Goal: Information Seeking & Learning: Learn about a topic

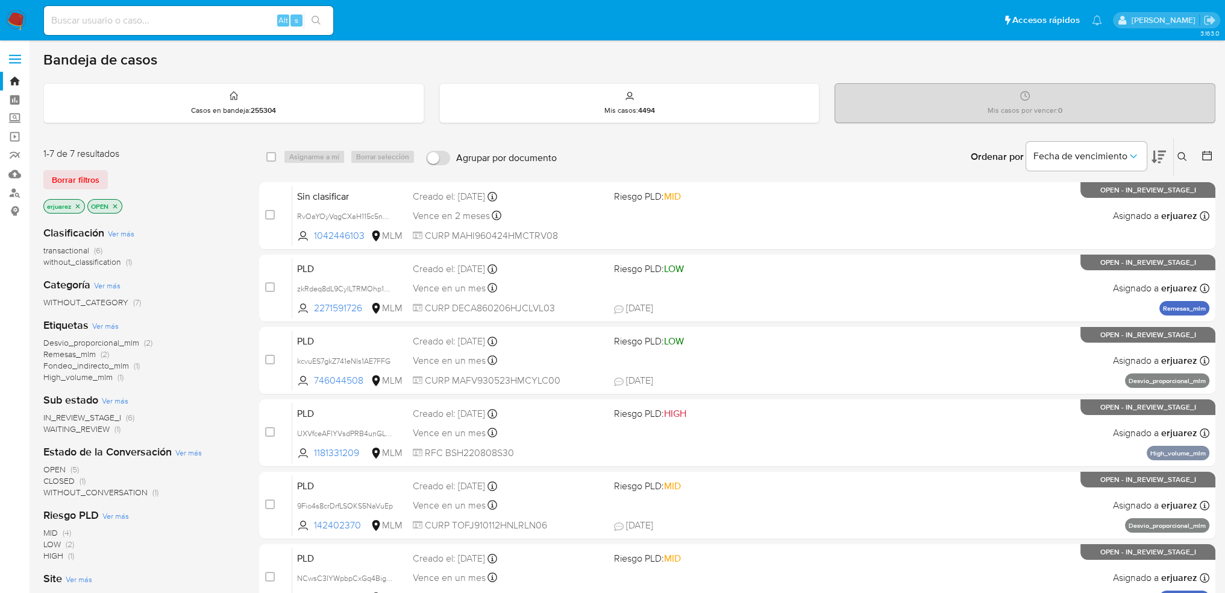
click at [77, 207] on icon "close-filter" at bounding box center [77, 206] width 7 height 7
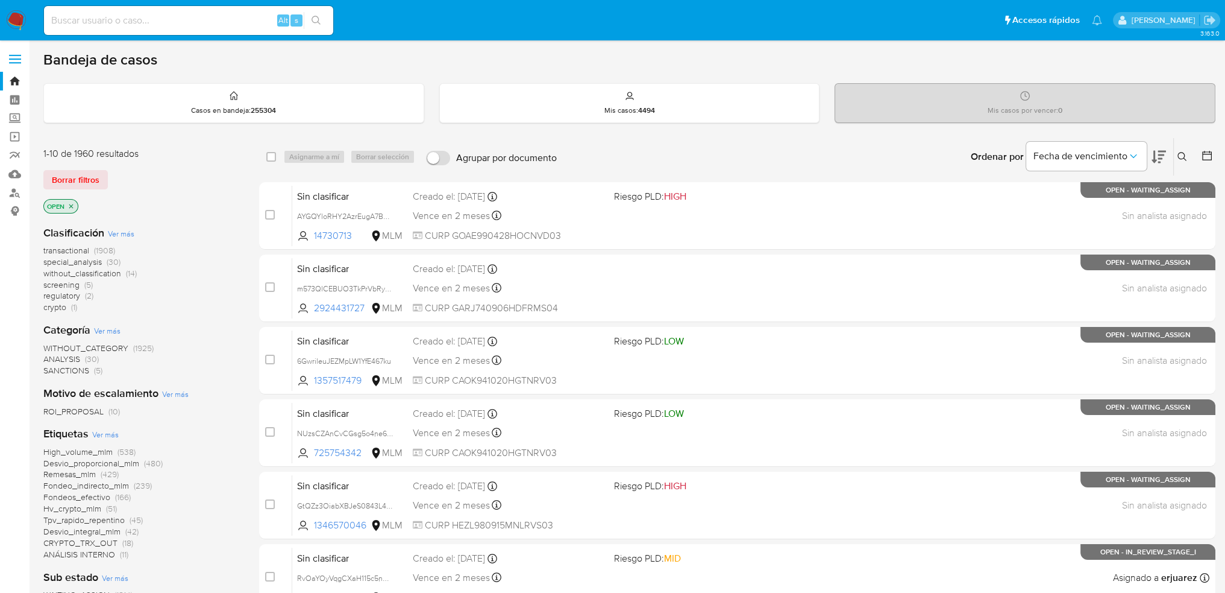
click at [1180, 156] on icon at bounding box center [1183, 157] width 10 height 10
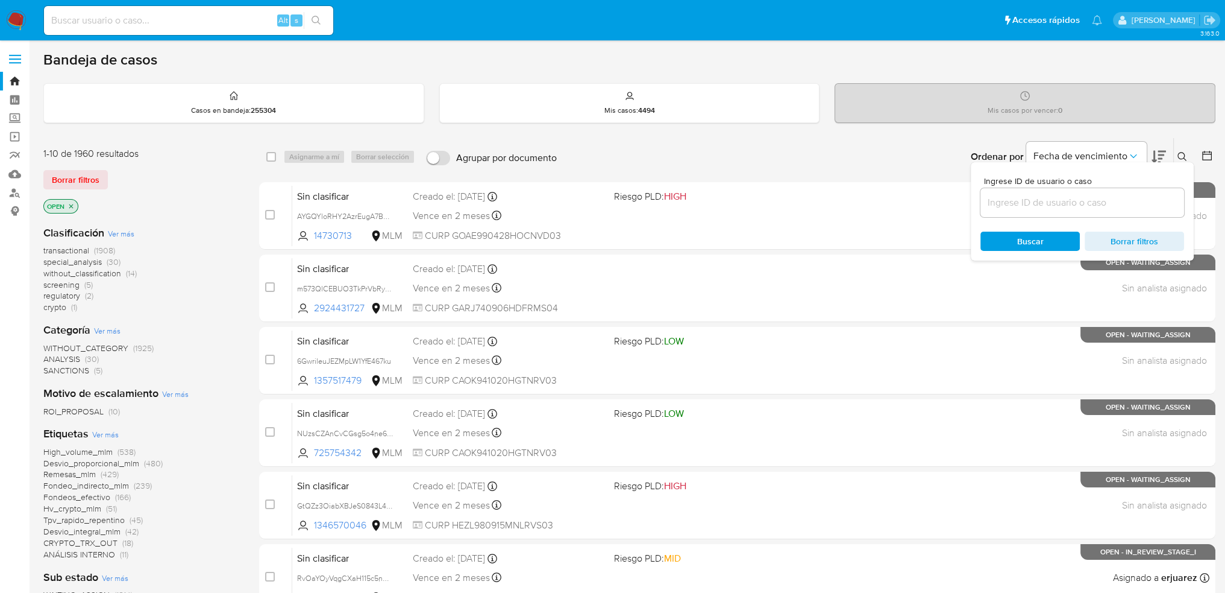
click at [1007, 205] on input at bounding box center [1083, 203] width 204 height 16
type input "642090569"
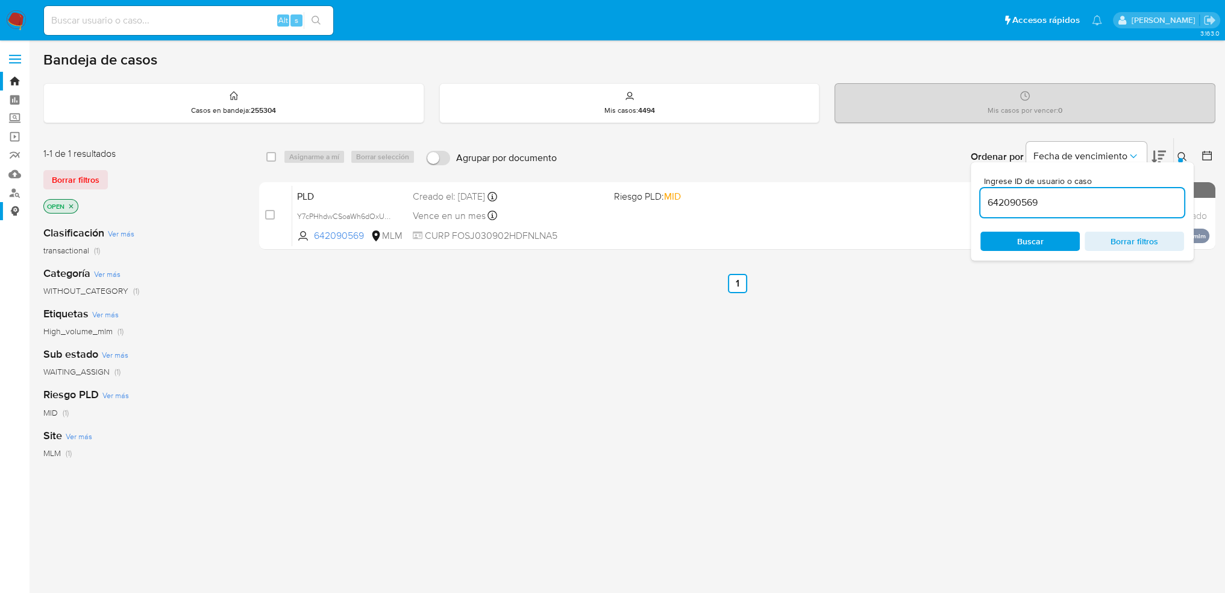
drag, startPoint x: 330, startPoint y: 209, endPoint x: 17, endPoint y: 216, distance: 313.5
click at [330, 209] on div "Y7cPHhdwCSoaWh6dOxU0u6yK" at bounding box center [345, 215] width 96 height 13
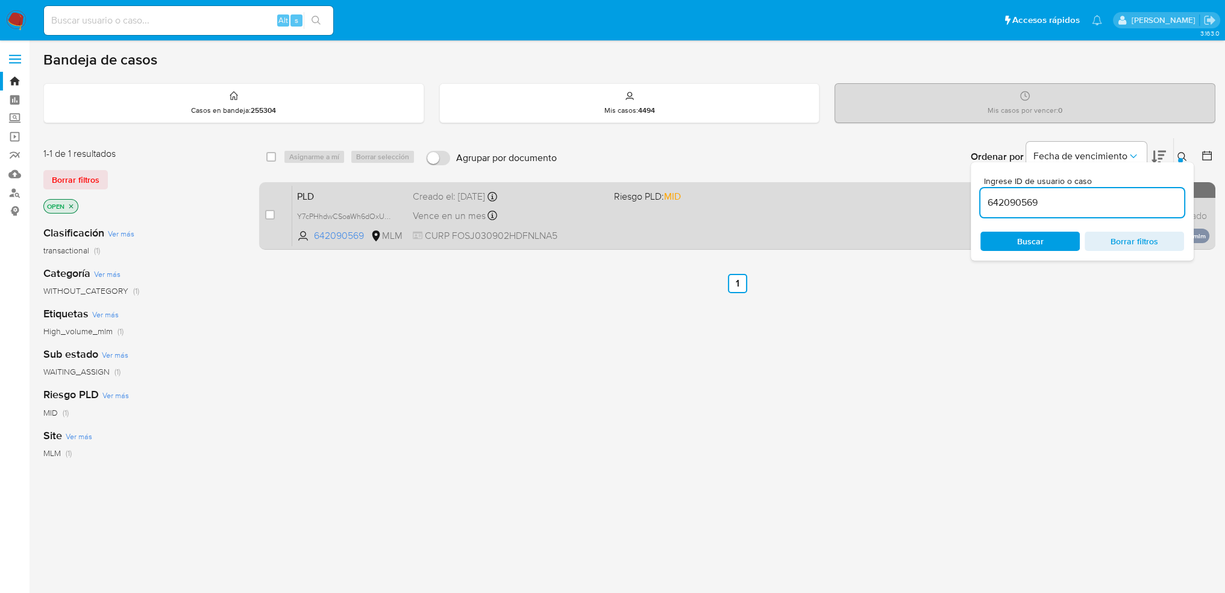
click at [822, 208] on div "PLD Y7cPHhdwCSoaWh6dOxU0u6yK 642090569 MLM Riesgo PLD: MID Creado el: 12/09/202…" at bounding box center [751, 215] width 918 height 61
click at [269, 214] on input "checkbox" at bounding box center [270, 215] width 10 height 10
checkbox input "true"
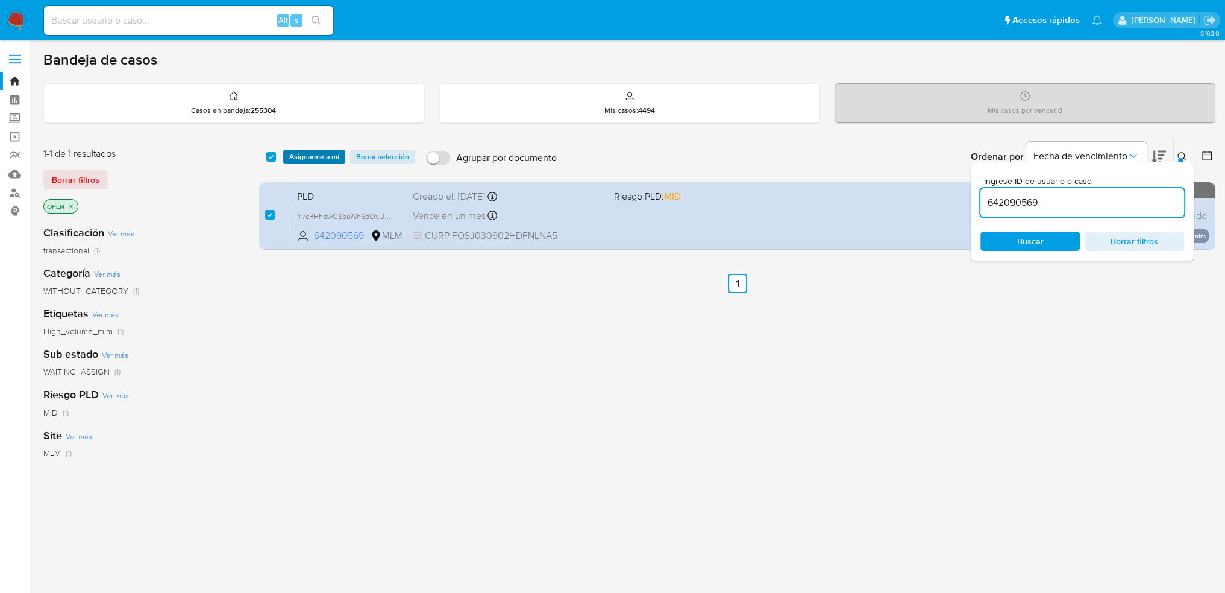
click at [311, 157] on span "Asignarme a mí" at bounding box center [314, 157] width 50 height 12
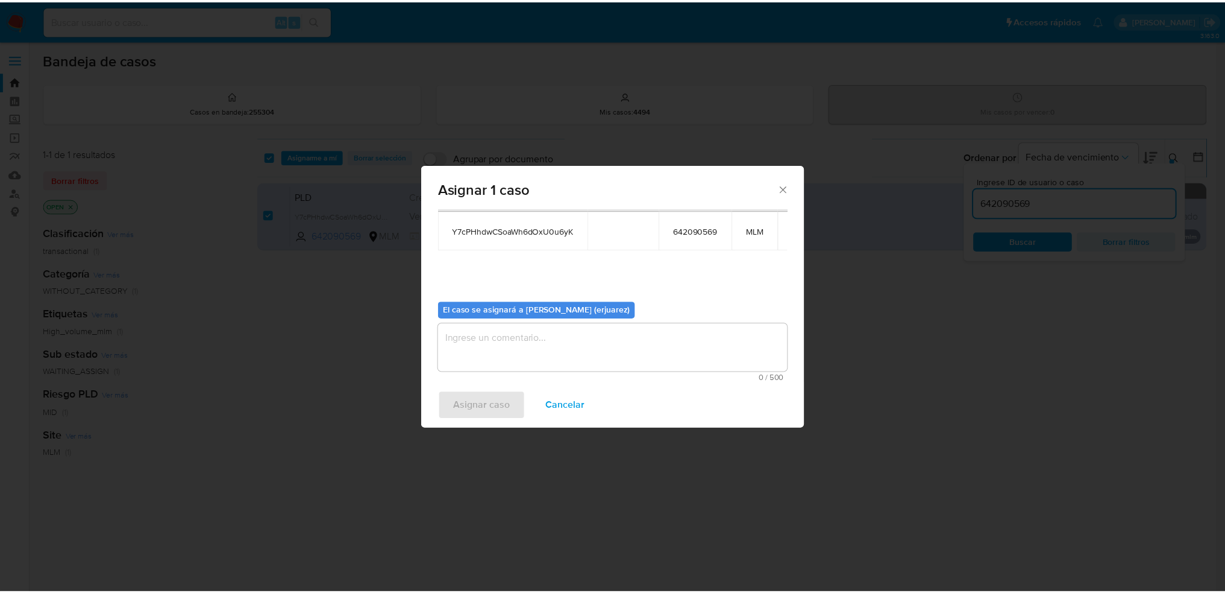
scroll to position [62, 0]
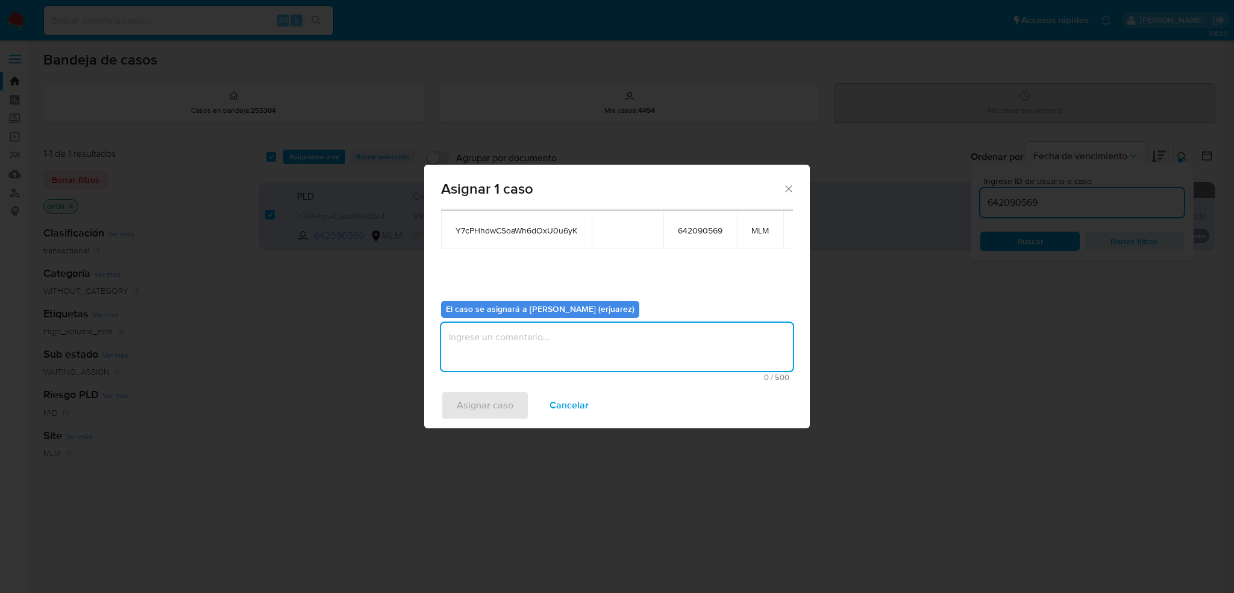
click at [483, 339] on textarea "assign-modal" at bounding box center [617, 346] width 352 height 48
type textarea "EPJU"
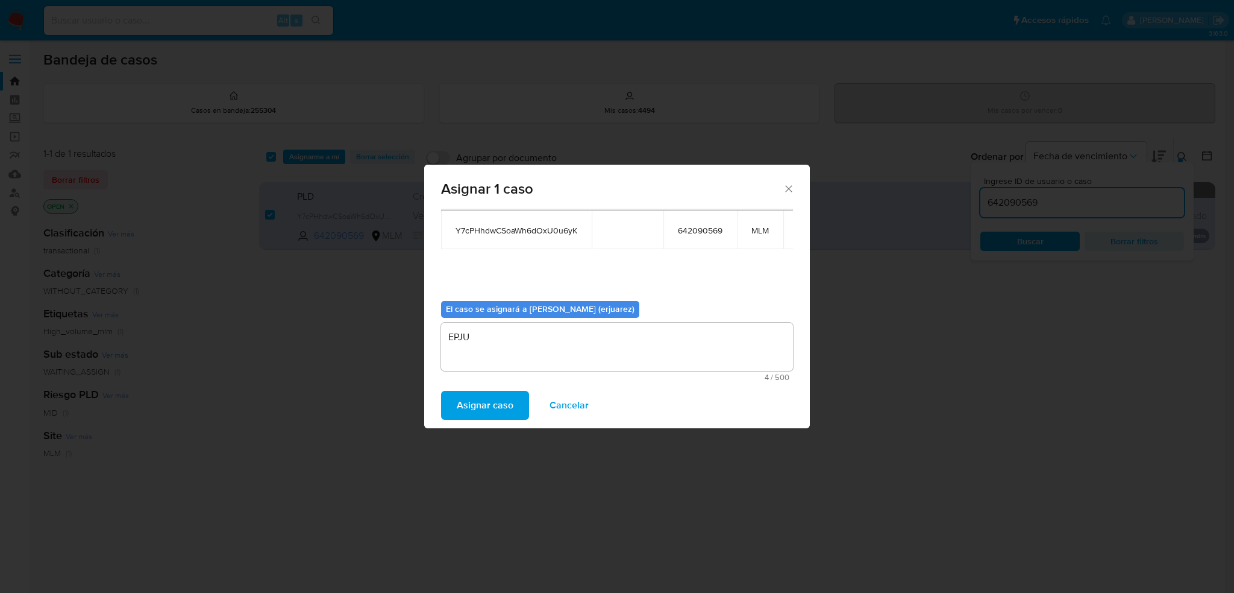
click at [471, 401] on span "Asignar caso" at bounding box center [485, 405] width 57 height 27
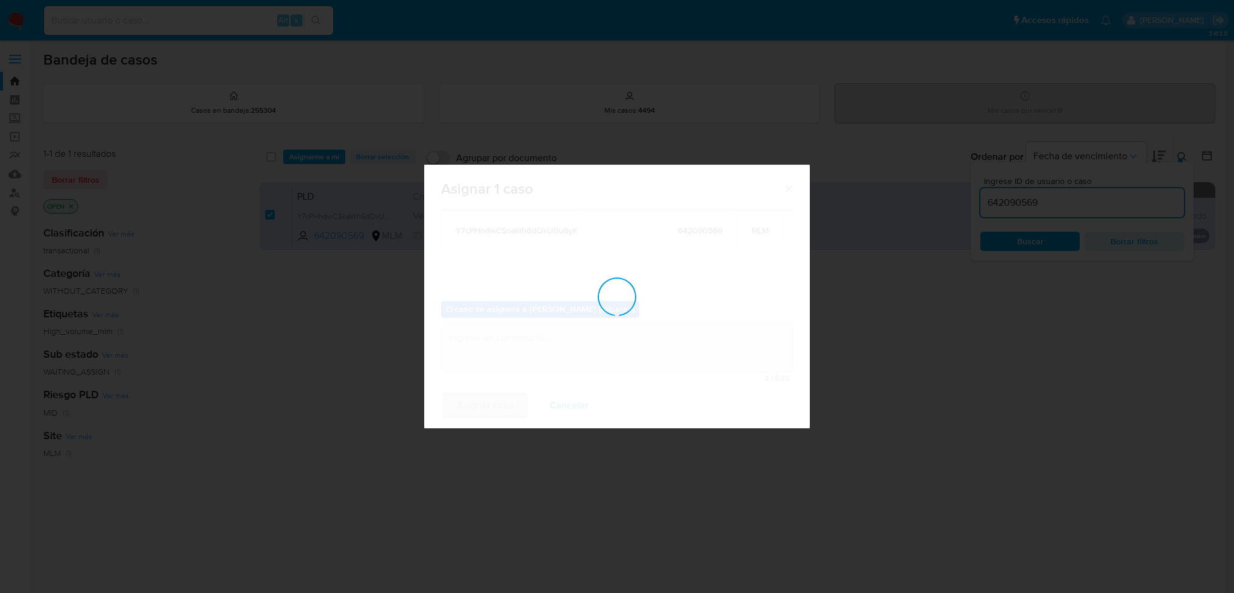
checkbox input "false"
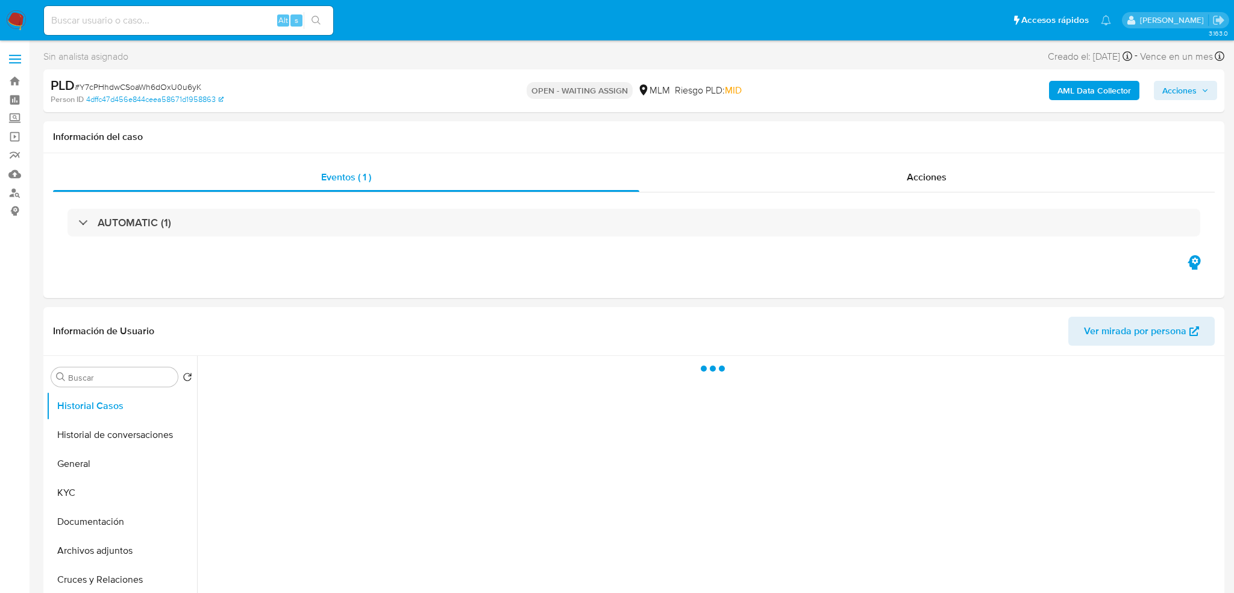
select select "10"
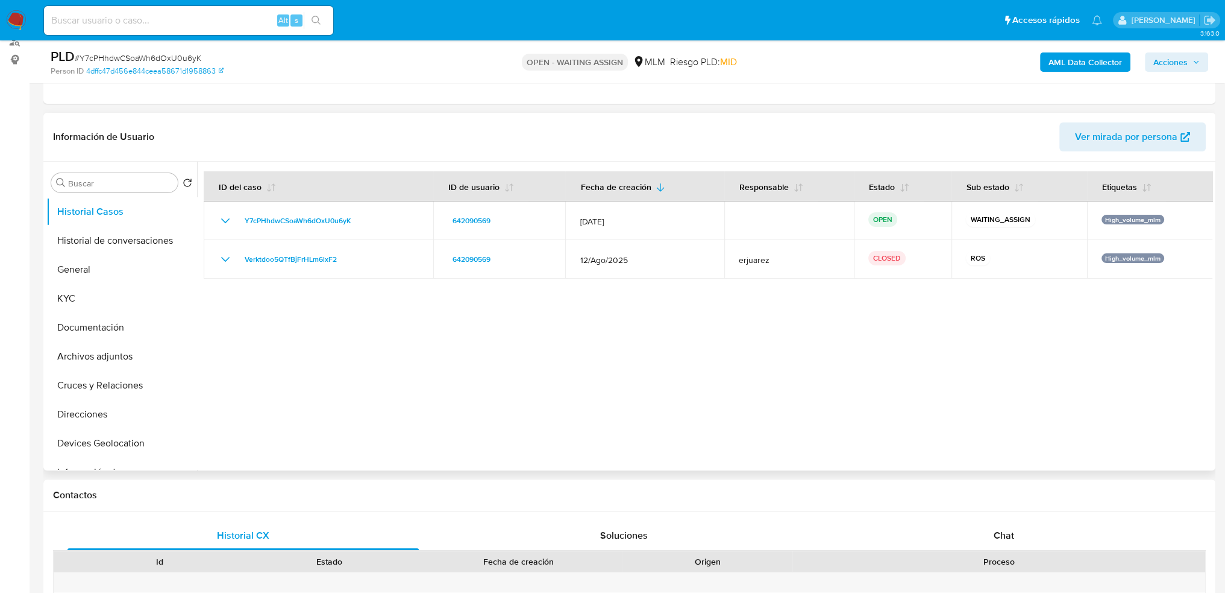
scroll to position [181, 0]
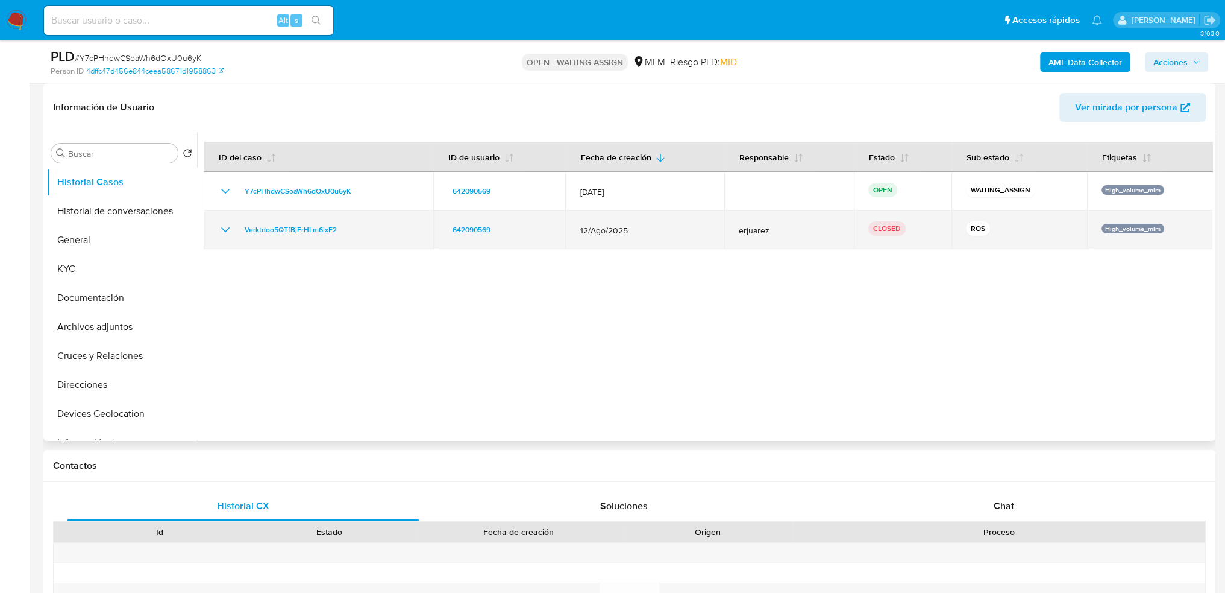
click at [222, 230] on icon "Mostrar/Ocultar" at bounding box center [225, 229] width 14 height 14
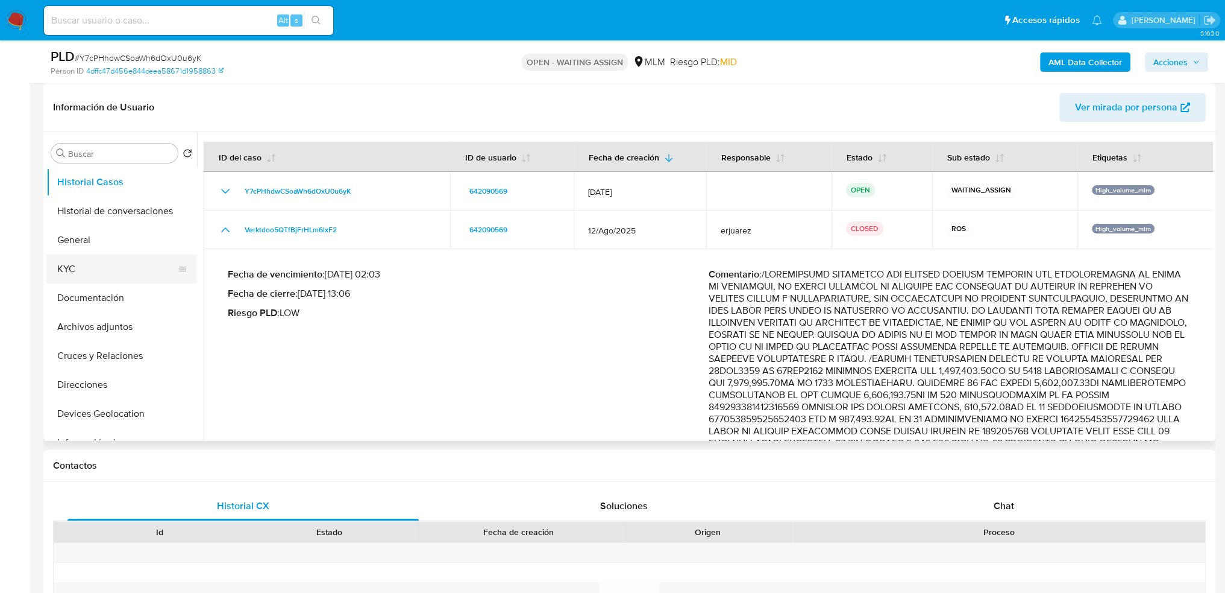
click at [74, 269] on button "KYC" at bounding box center [116, 268] width 141 height 29
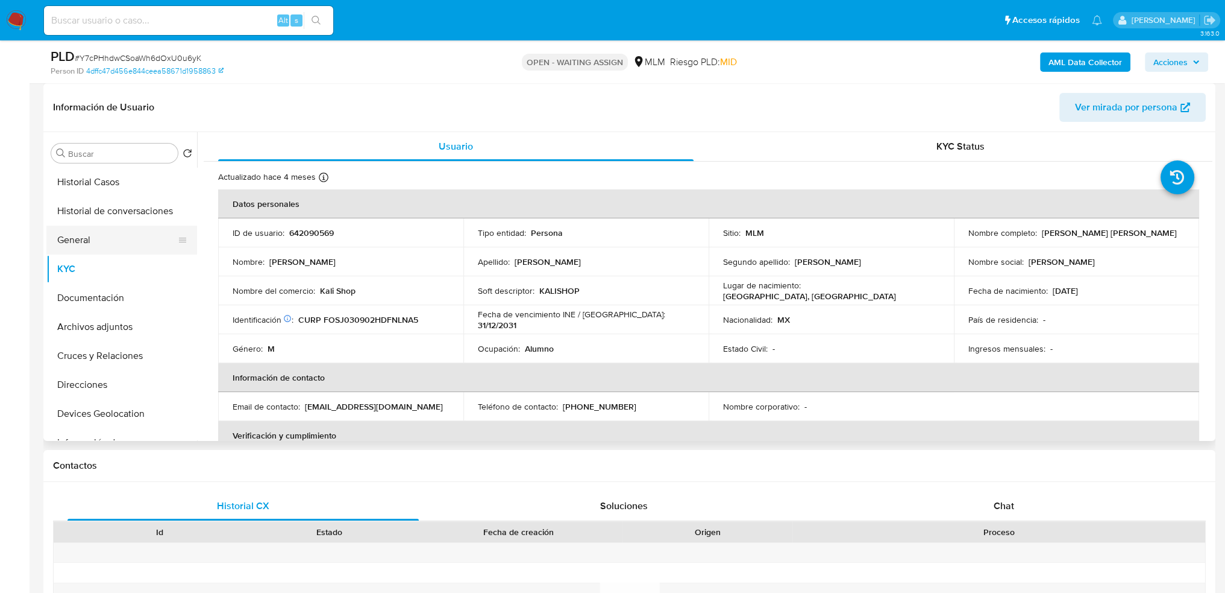
click at [86, 231] on button "General" at bounding box center [116, 239] width 141 height 29
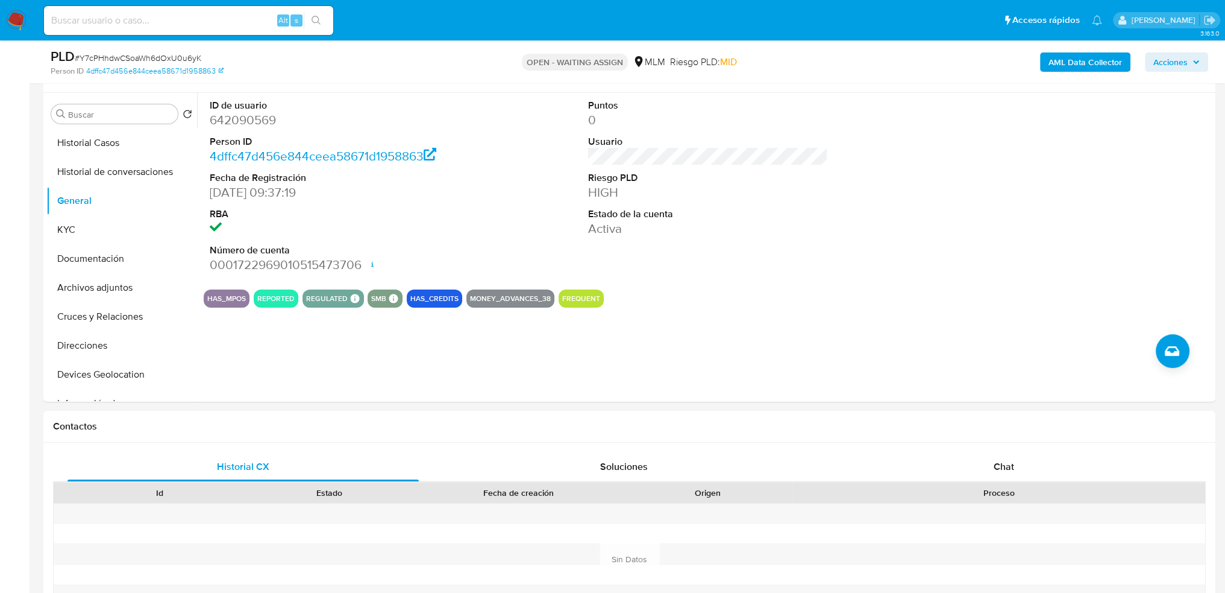
scroll to position [241, 0]
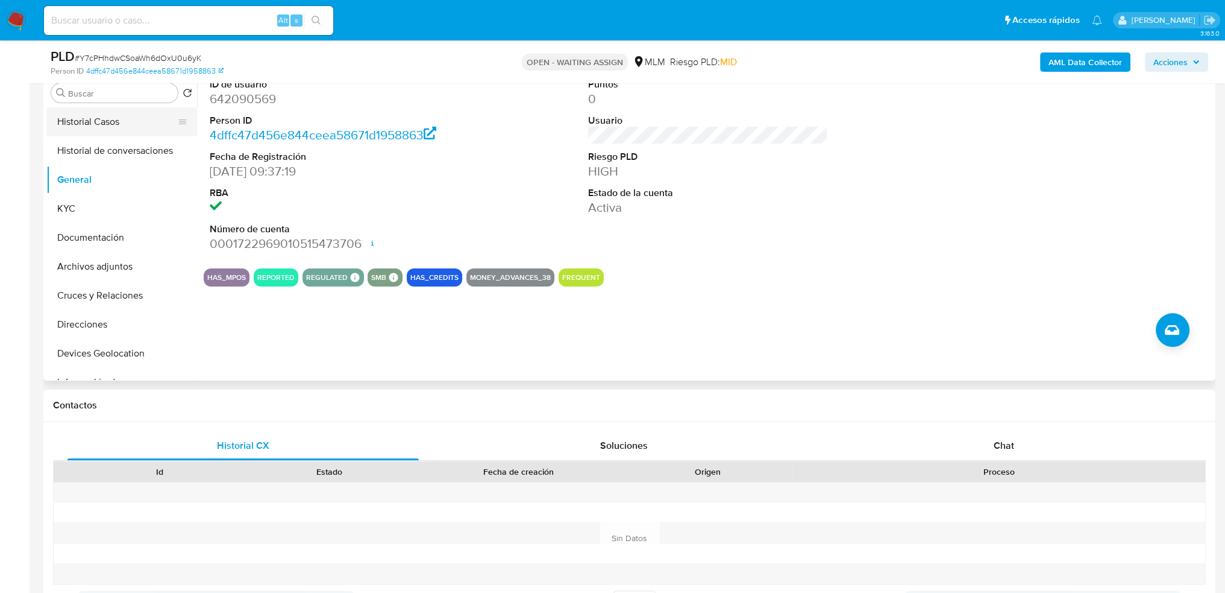
click at [85, 128] on button "Historial Casos" at bounding box center [116, 121] width 141 height 29
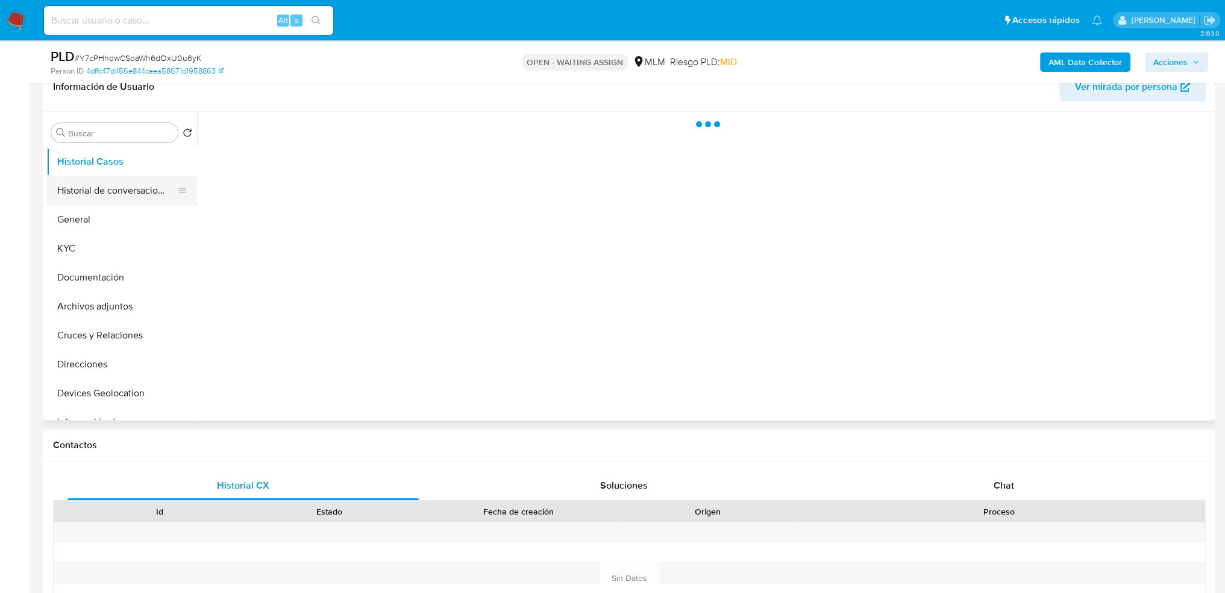
scroll to position [181, 0]
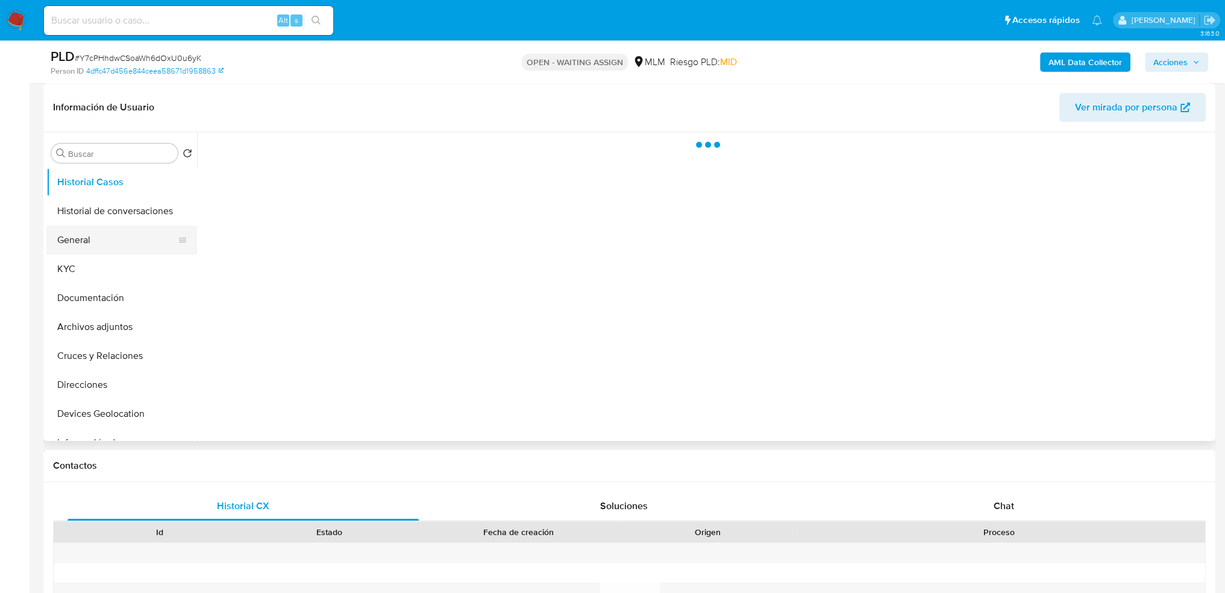
click at [87, 245] on button "General" at bounding box center [116, 239] width 141 height 29
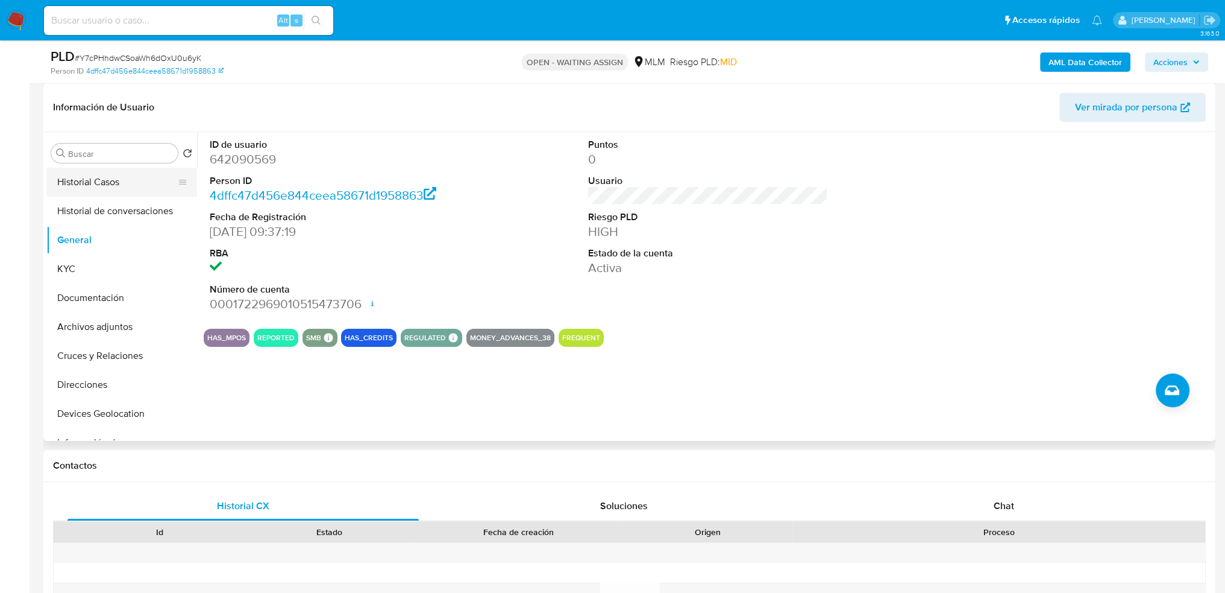
click at [130, 183] on button "Historial Casos" at bounding box center [116, 182] width 141 height 29
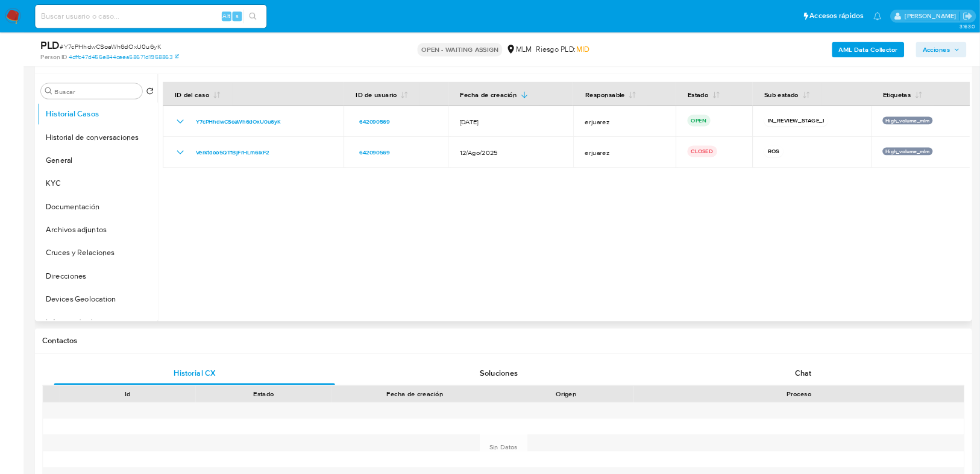
scroll to position [241, 0]
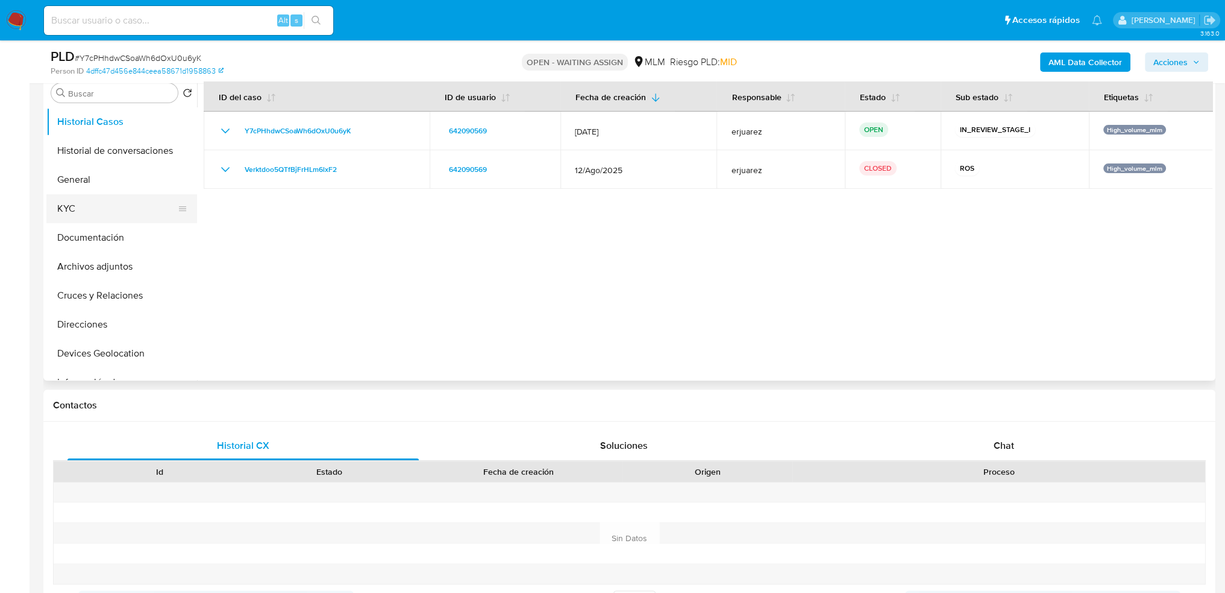
click at [104, 214] on button "KYC" at bounding box center [116, 208] width 141 height 29
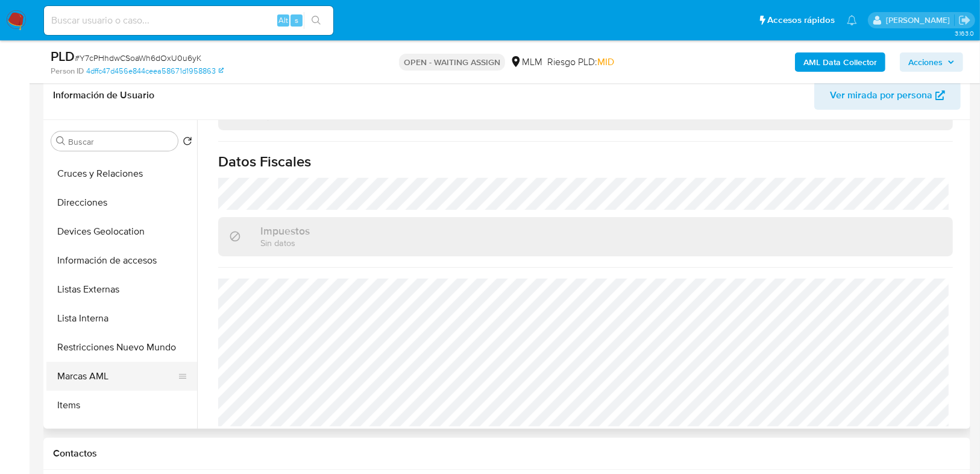
scroll to position [193, 0]
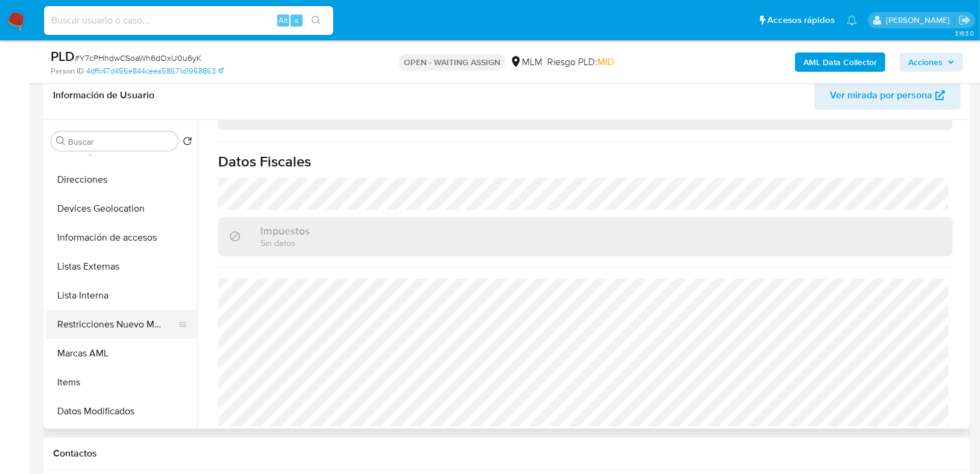
drag, startPoint x: 102, startPoint y: 327, endPoint x: 108, endPoint y: 328, distance: 6.1
click at [102, 327] on button "Restricciones Nuevo Mundo" at bounding box center [116, 324] width 141 height 29
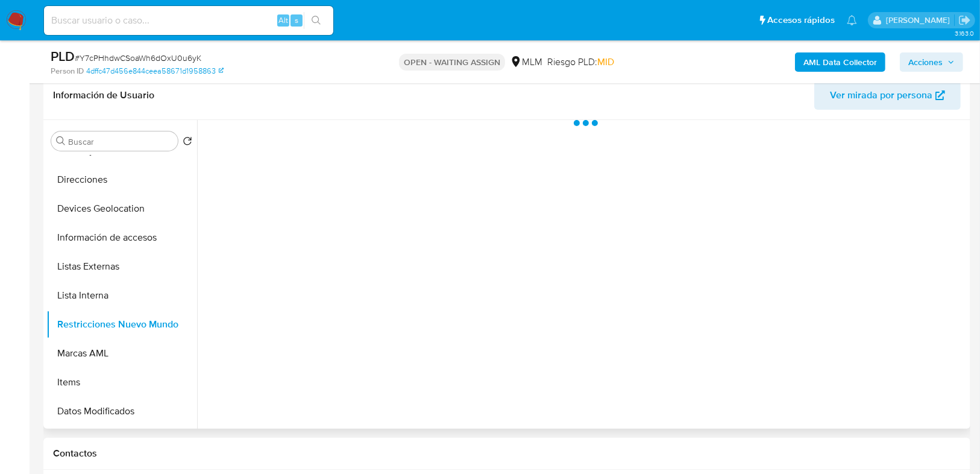
scroll to position [0, 0]
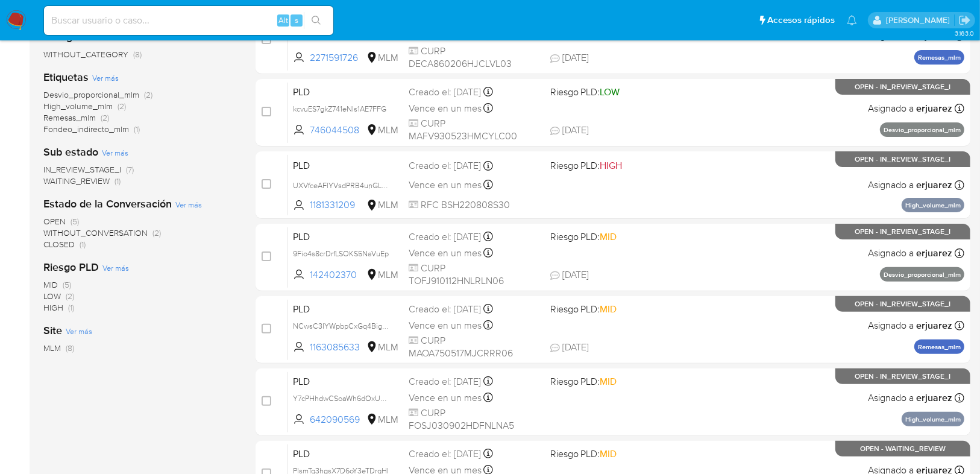
scroll to position [134, 0]
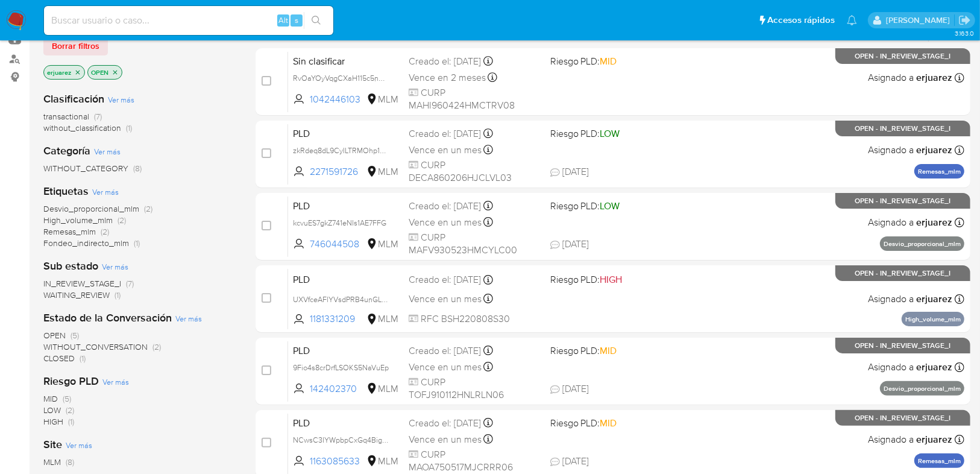
click at [78, 70] on icon "close-filter" at bounding box center [78, 72] width 4 height 4
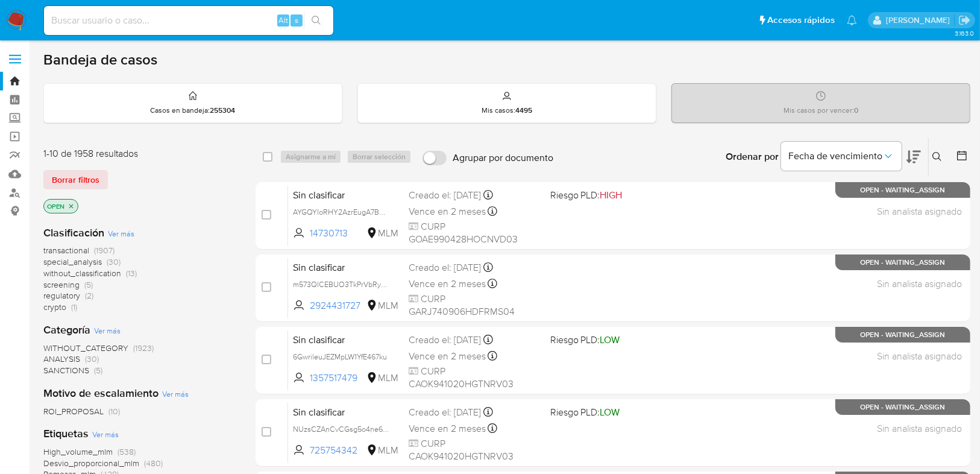
click at [933, 155] on icon at bounding box center [936, 156] width 9 height 9
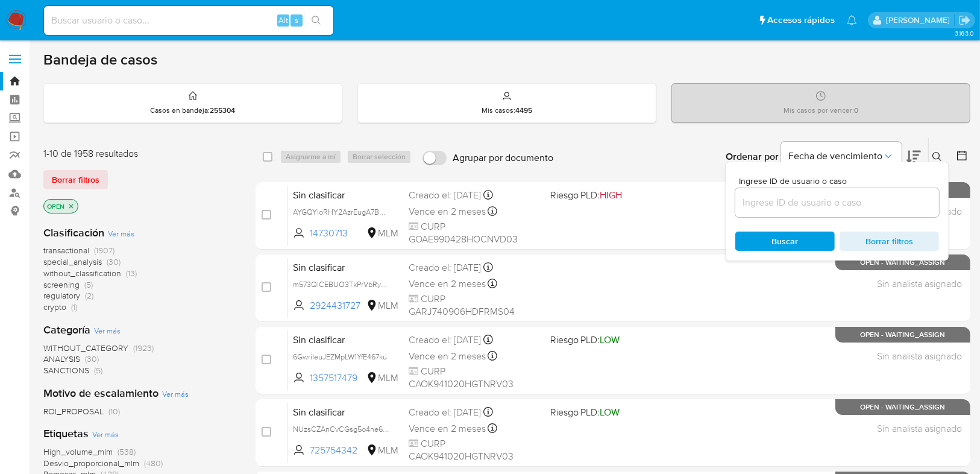
click at [773, 198] on input at bounding box center [837, 203] width 204 height 16
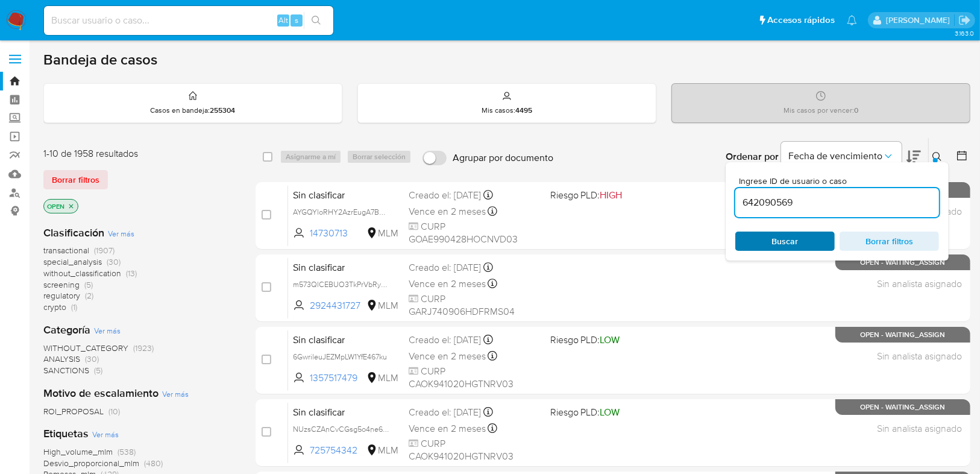
type input "642090569"
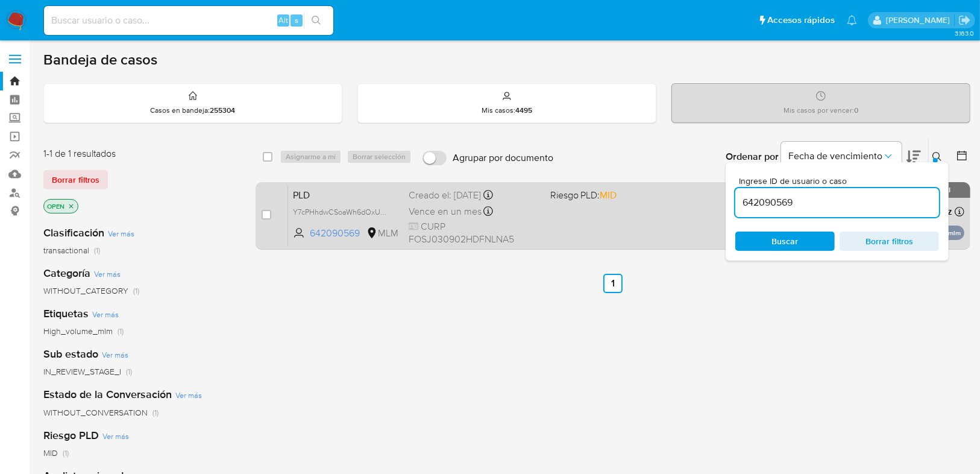
click at [568, 228] on div "PLD Y7cPHhdwCSoaWh6dOxU0u6yK 642090569 MLM Riesgo PLD: MID Creado el: 12/09/202…" at bounding box center [626, 215] width 676 height 61
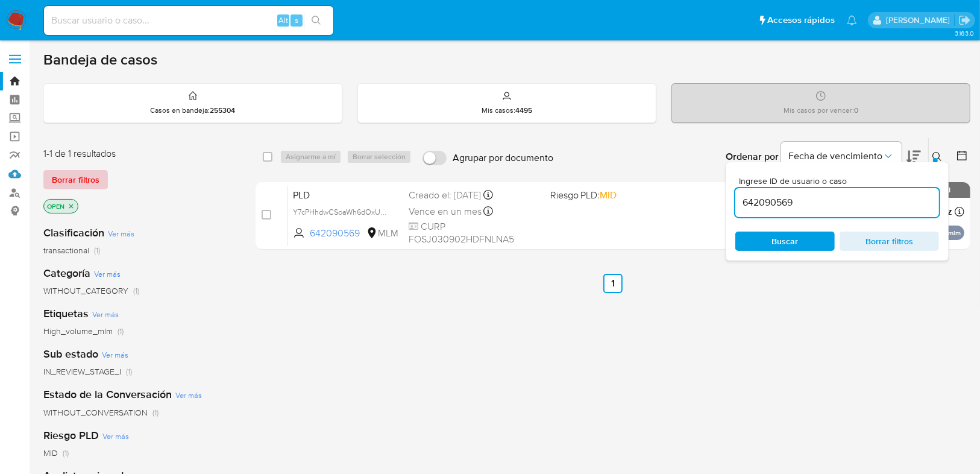
drag, startPoint x: 20, startPoint y: 171, endPoint x: 45, endPoint y: 172, distance: 25.3
click at [19, 171] on link "Mulan" at bounding box center [71, 174] width 143 height 19
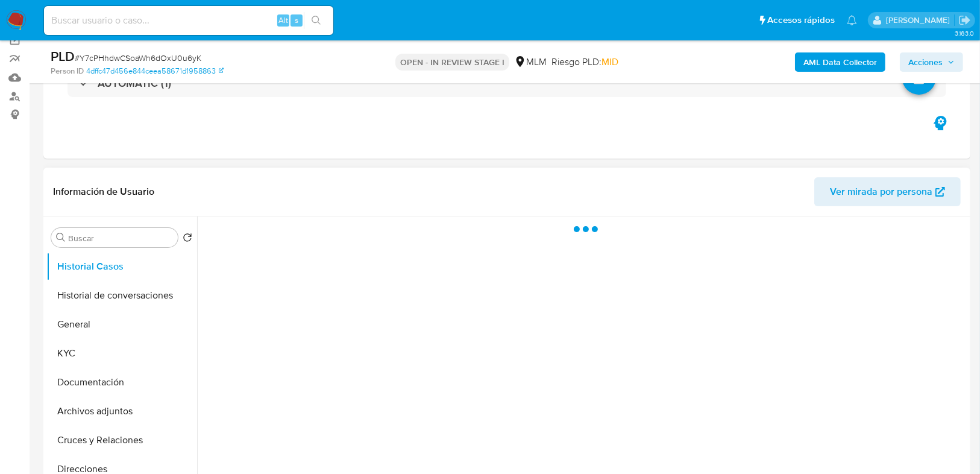
select select "10"
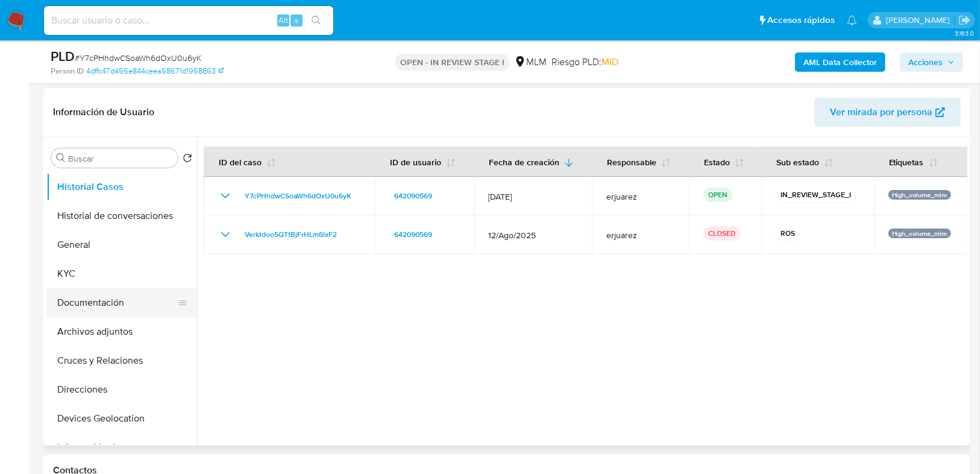
scroll to position [193, 0]
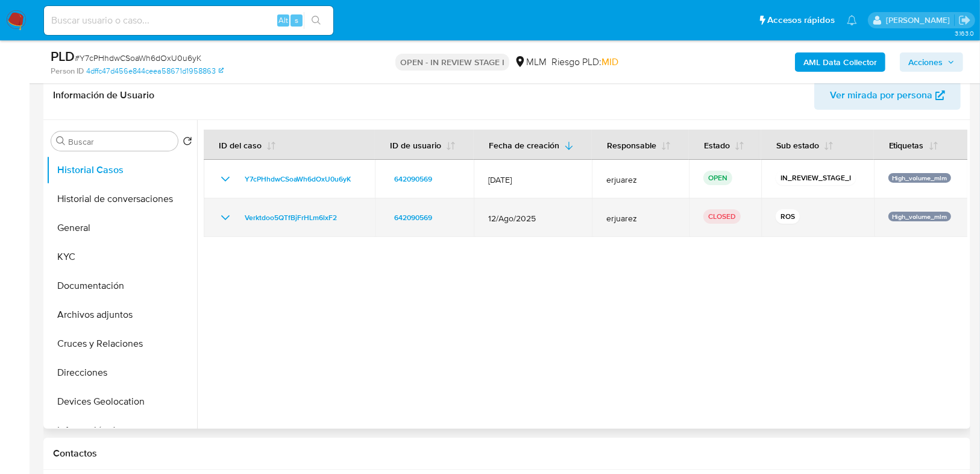
click at [225, 216] on icon "Mostrar/Ocultar" at bounding box center [225, 217] width 14 height 14
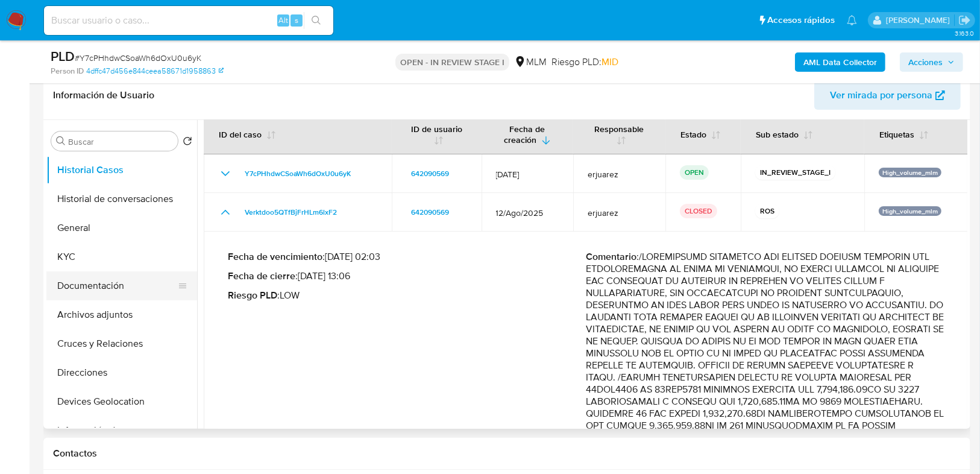
scroll to position [0, 0]
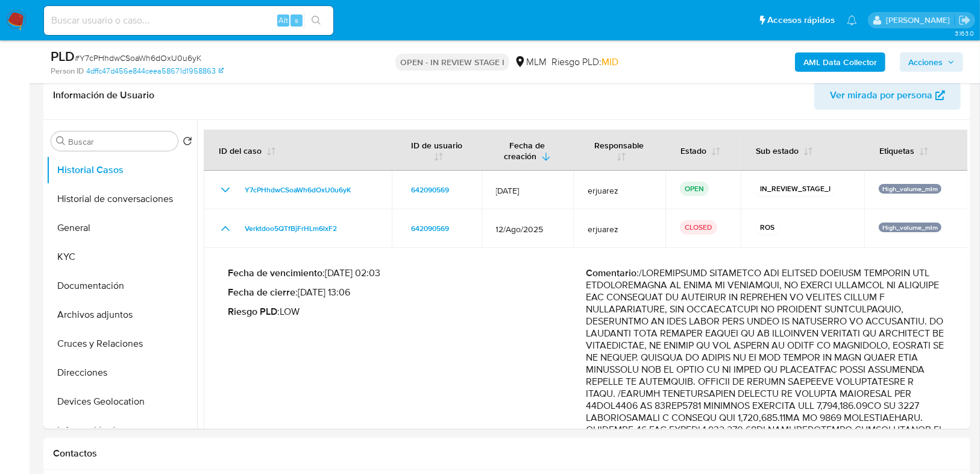
drag, startPoint x: 92, startPoint y: 239, endPoint x: 29, endPoint y: 260, distance: 66.0
click at [87, 243] on ul "Historial Casos Historial de conversaciones General KYC Documentación Archivos …" at bounding box center [121, 292] width 151 height 272
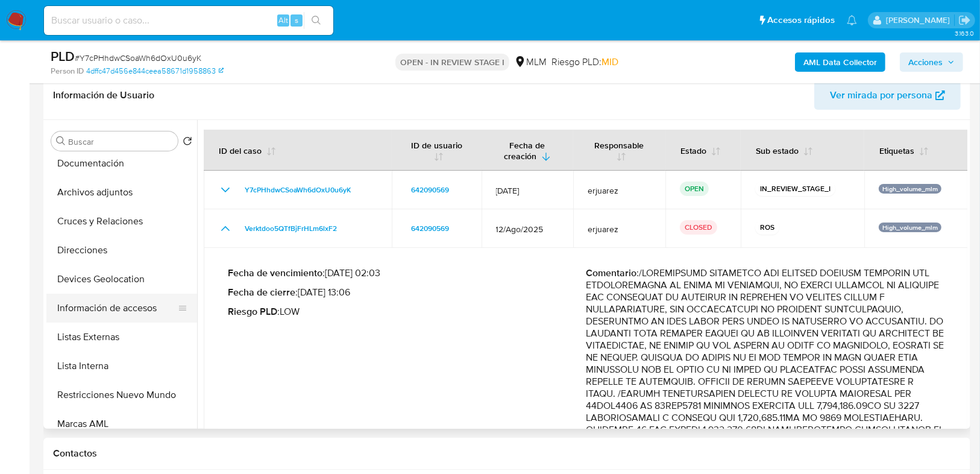
scroll to position [145, 0]
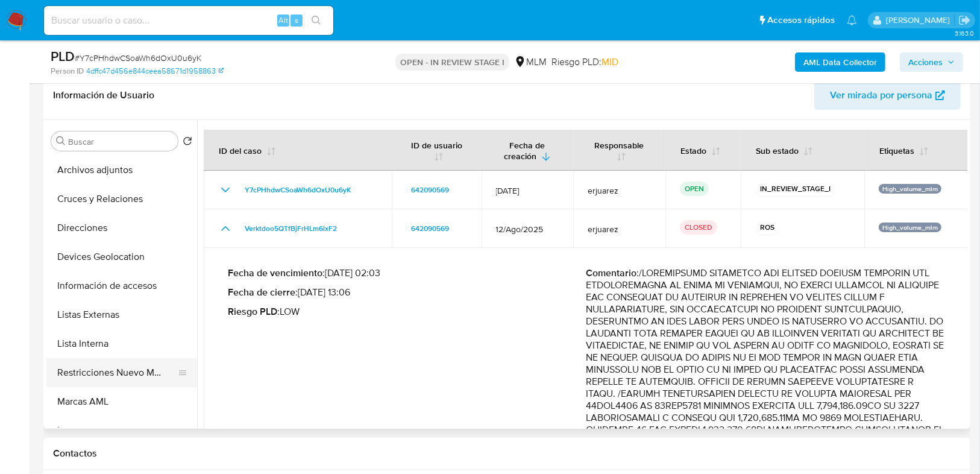
click at [98, 374] on button "Restricciones Nuevo Mundo" at bounding box center [116, 372] width 141 height 29
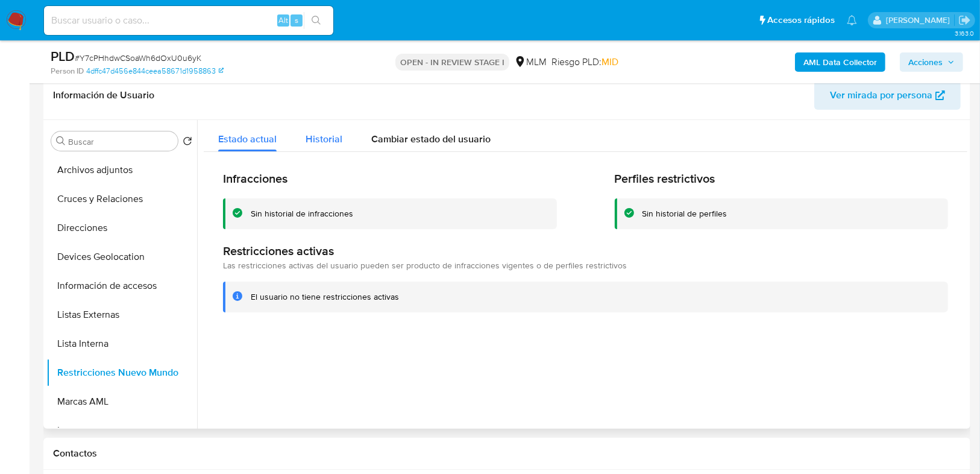
click at [334, 139] on span "Historial" at bounding box center [324, 139] width 37 height 14
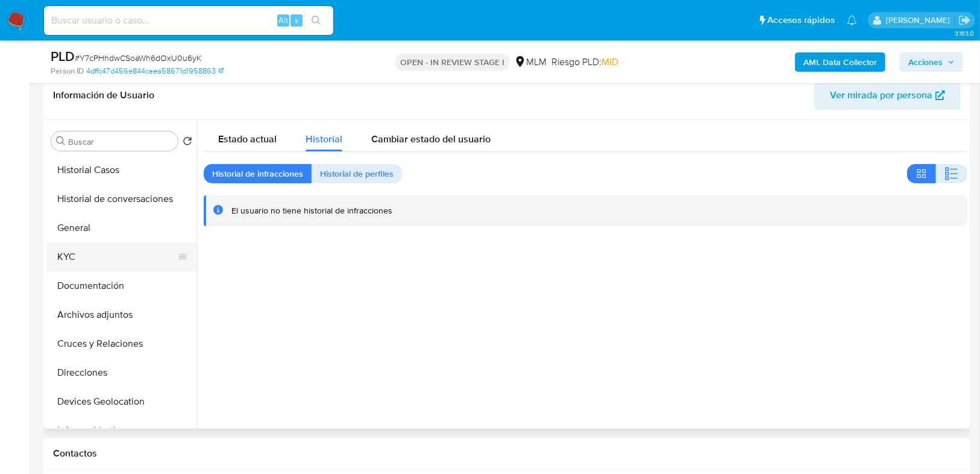
scroll to position [0, 0]
click at [74, 253] on button "KYC" at bounding box center [116, 256] width 141 height 29
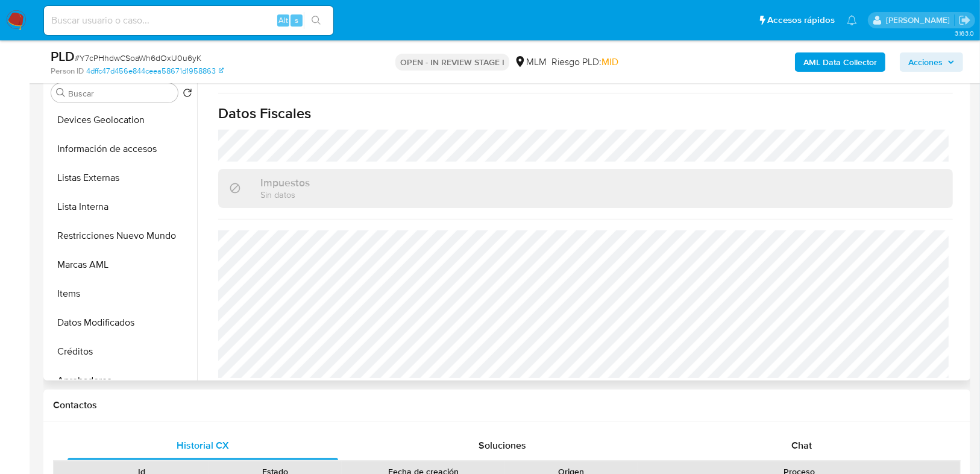
scroll to position [241, 0]
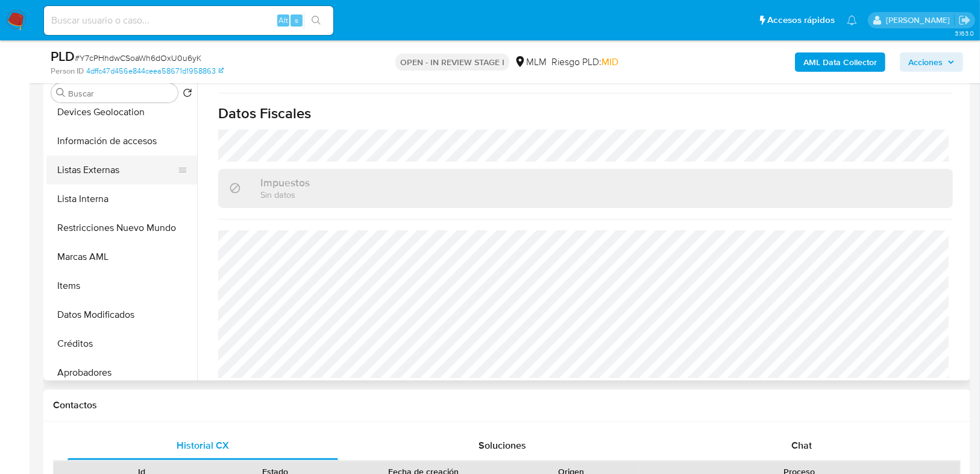
click at [120, 177] on button "Listas Externas" at bounding box center [116, 170] width 141 height 29
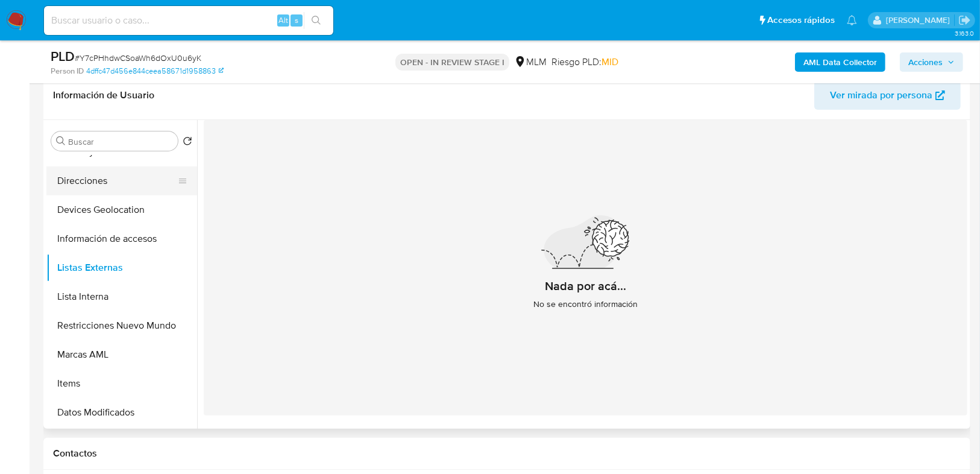
scroll to position [145, 0]
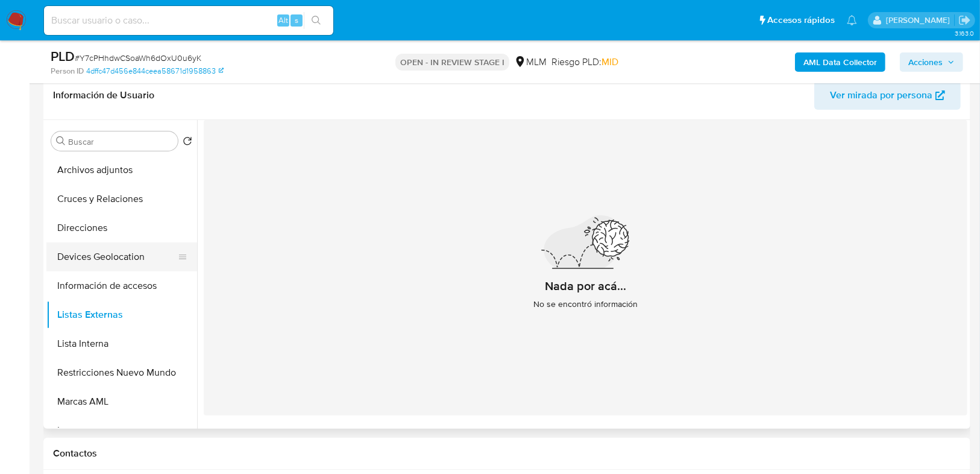
click at [125, 251] on button "Devices Geolocation" at bounding box center [116, 256] width 141 height 29
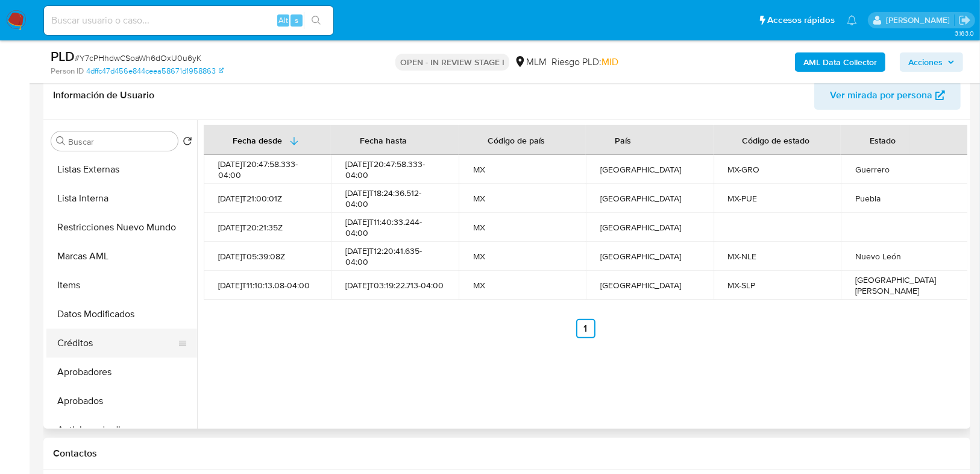
scroll to position [289, 0]
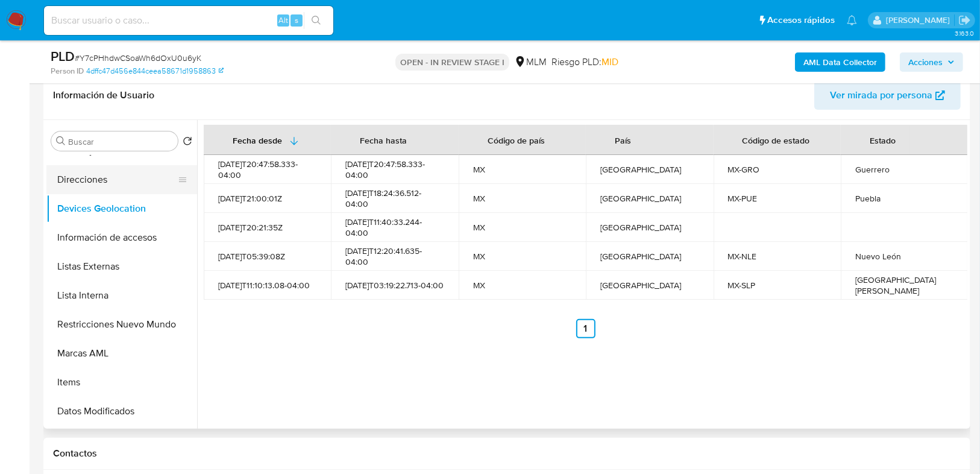
click at [121, 184] on button "Direcciones" at bounding box center [116, 179] width 141 height 29
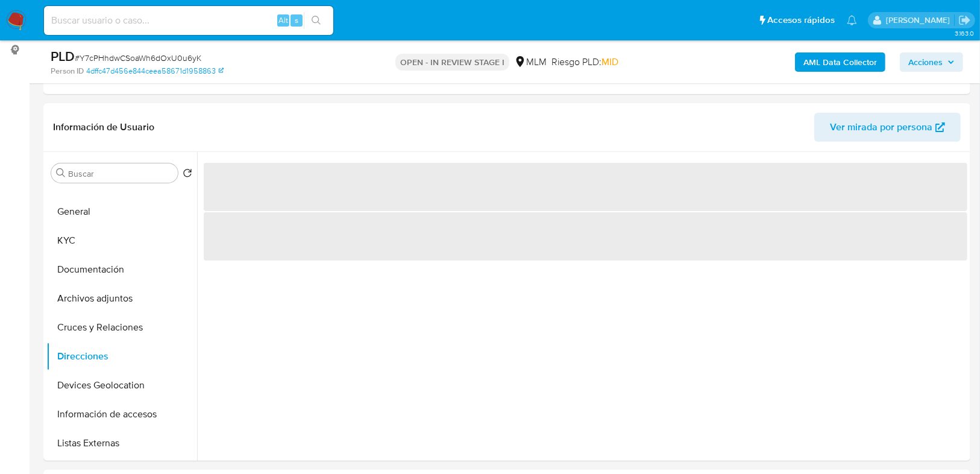
scroll to position [145, 0]
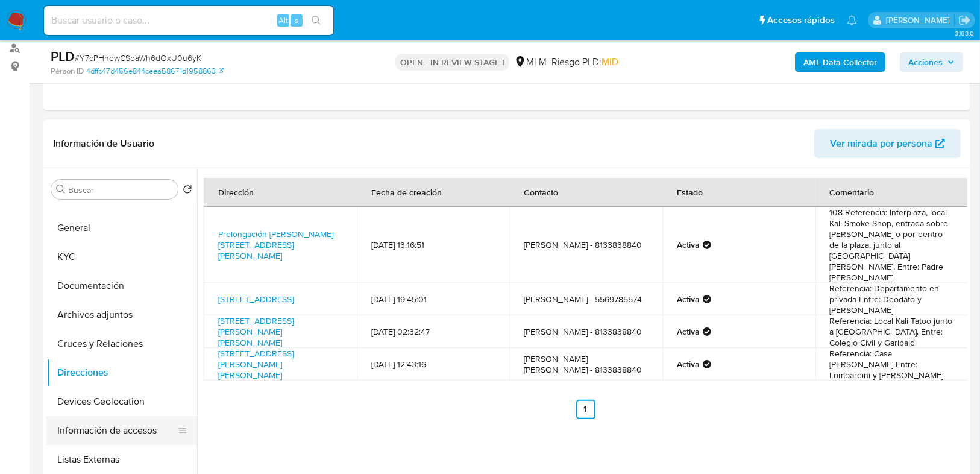
click at [122, 435] on button "Información de accesos" at bounding box center [116, 430] width 141 height 29
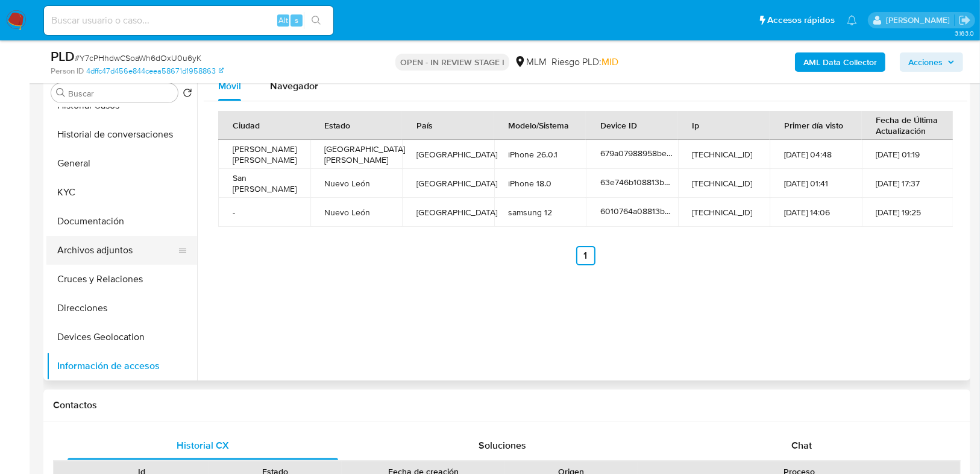
scroll to position [0, 0]
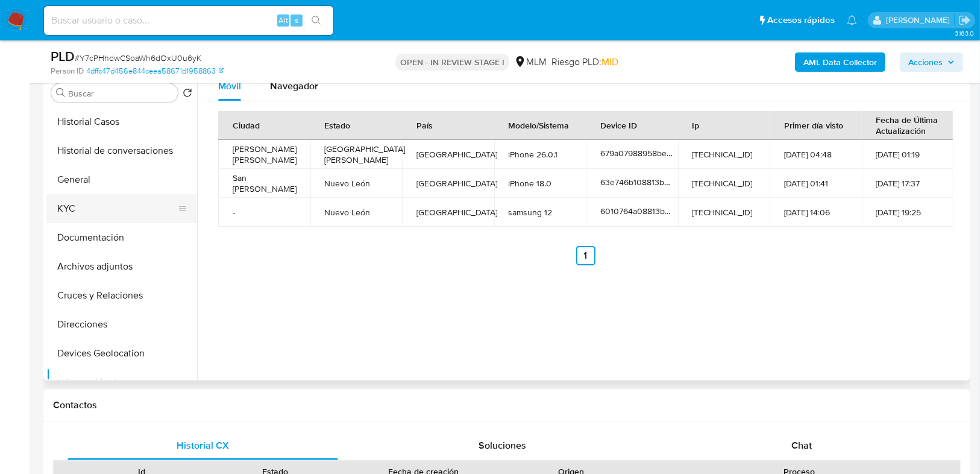
click at [66, 210] on button "KYC" at bounding box center [116, 208] width 141 height 29
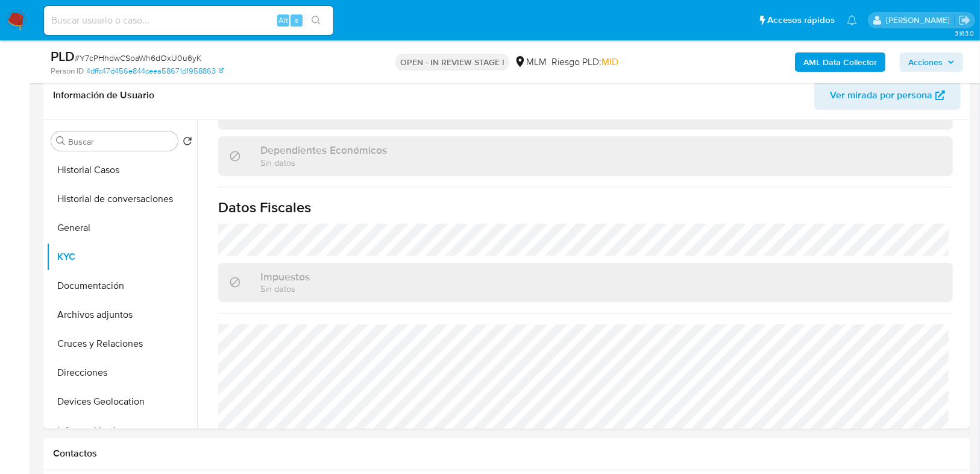
scroll to position [757, 0]
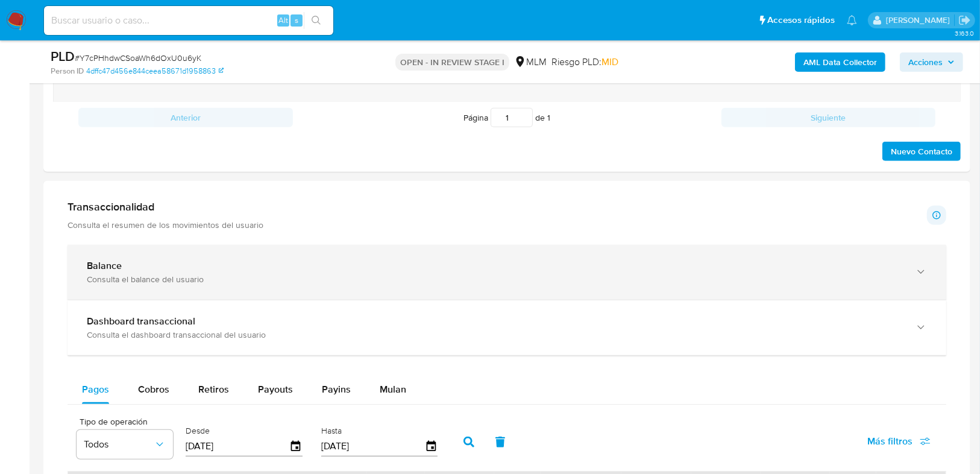
click at [157, 268] on div "Balance" at bounding box center [495, 266] width 816 height 12
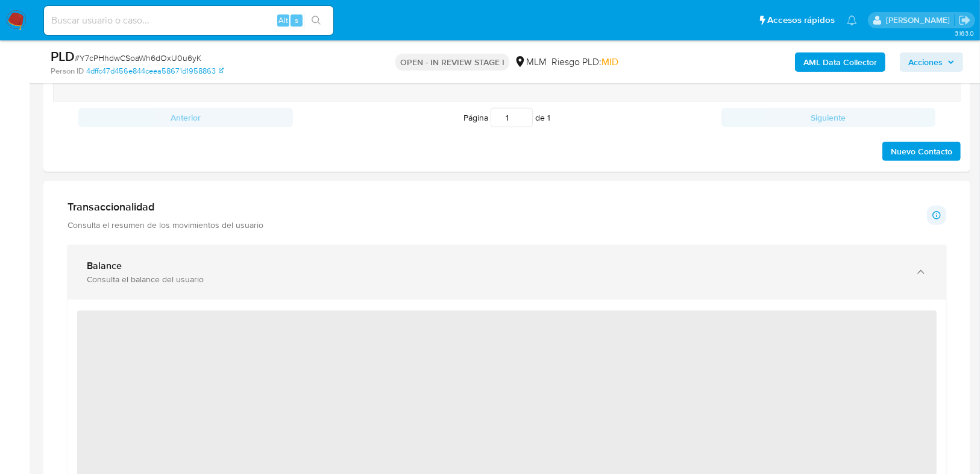
click at [237, 294] on div "Balance Consulta el balance del usuario ‌" at bounding box center [507, 406] width 879 height 322
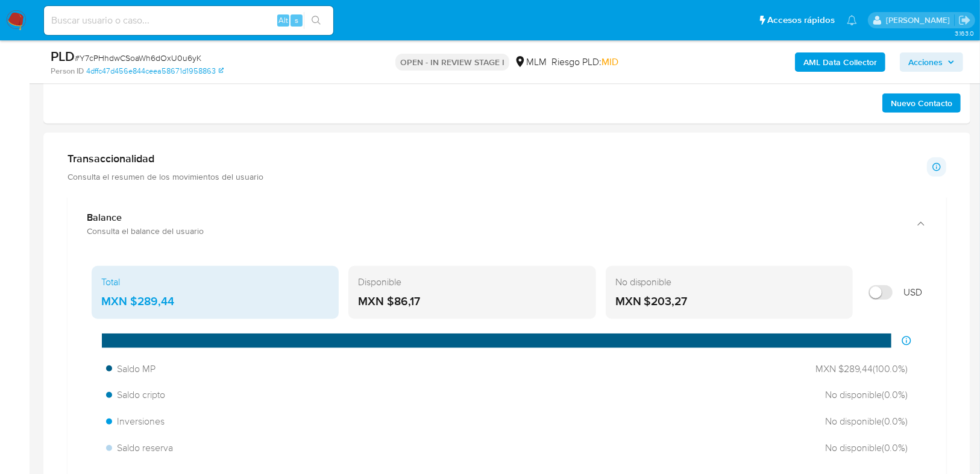
scroll to position [820, 0]
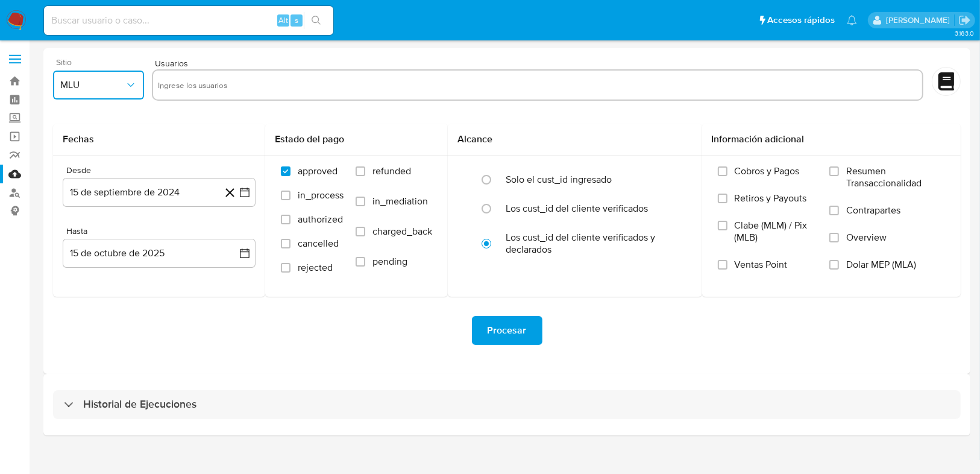
click at [101, 84] on span "MLU" at bounding box center [92, 85] width 64 height 12
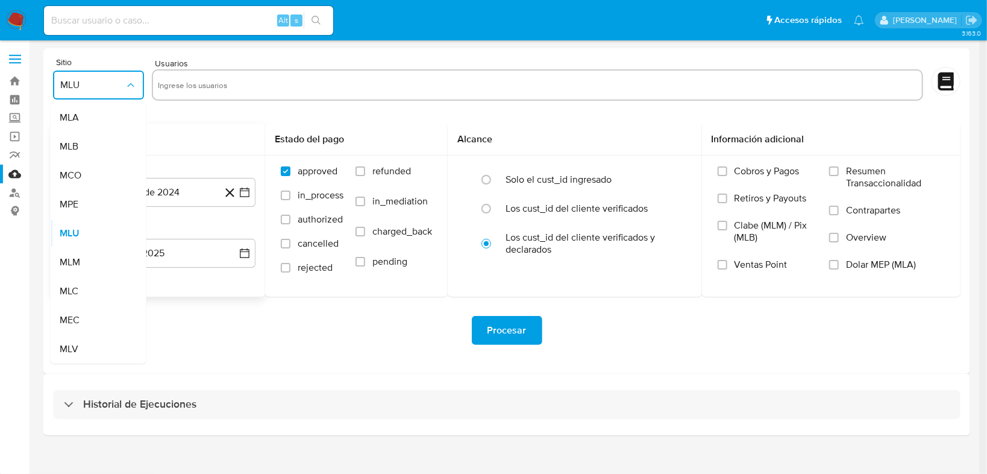
drag, startPoint x: 79, startPoint y: 261, endPoint x: 149, endPoint y: 137, distance: 142.3
click at [86, 251] on div "MLM" at bounding box center [94, 262] width 69 height 29
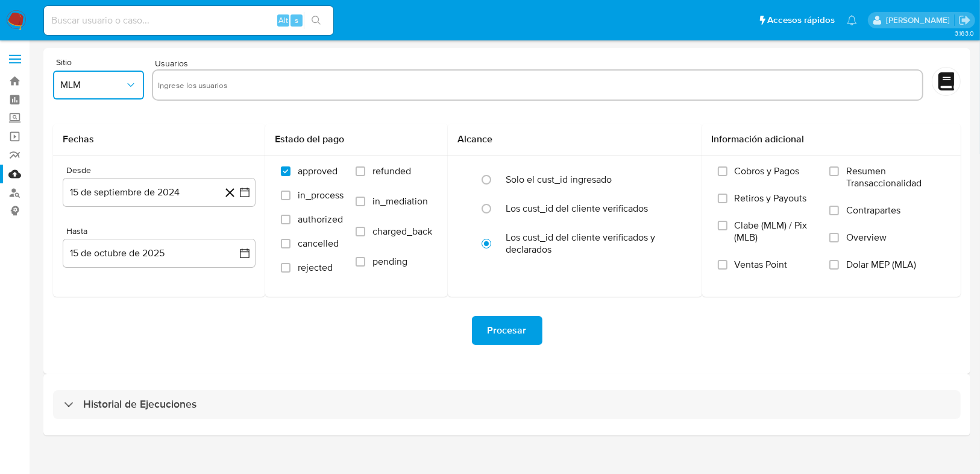
click at [190, 83] on input "text" at bounding box center [537, 84] width 759 height 19
type input "642090569"
click at [237, 185] on icon at bounding box center [229, 192] width 15 height 15
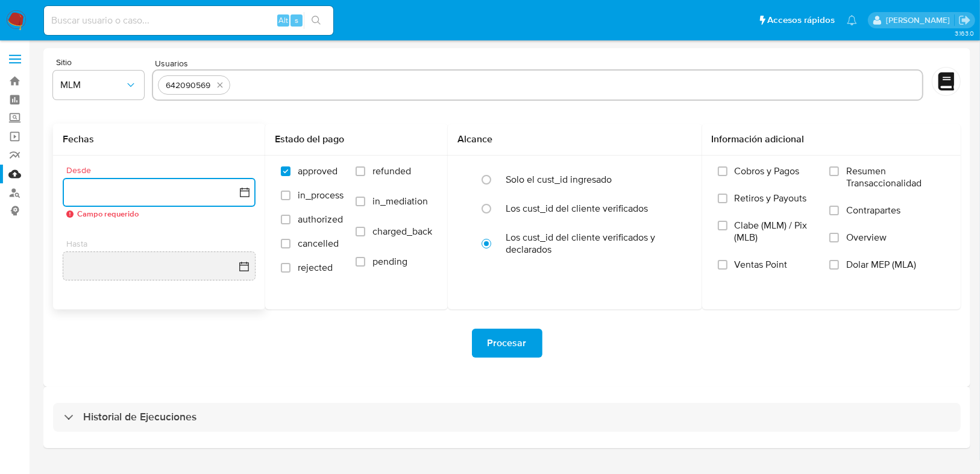
click at [240, 190] on icon "button" at bounding box center [245, 192] width 12 height 12
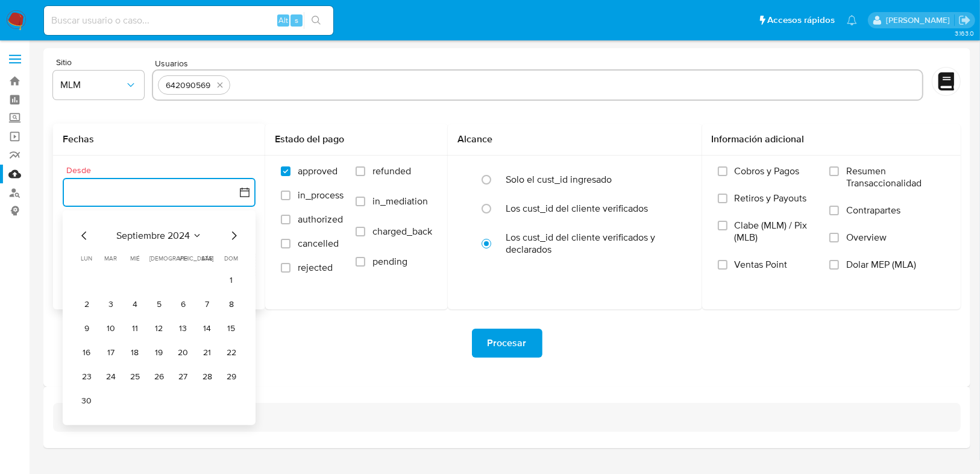
click at [236, 232] on icon "Mes siguiente" at bounding box center [234, 235] width 14 height 14
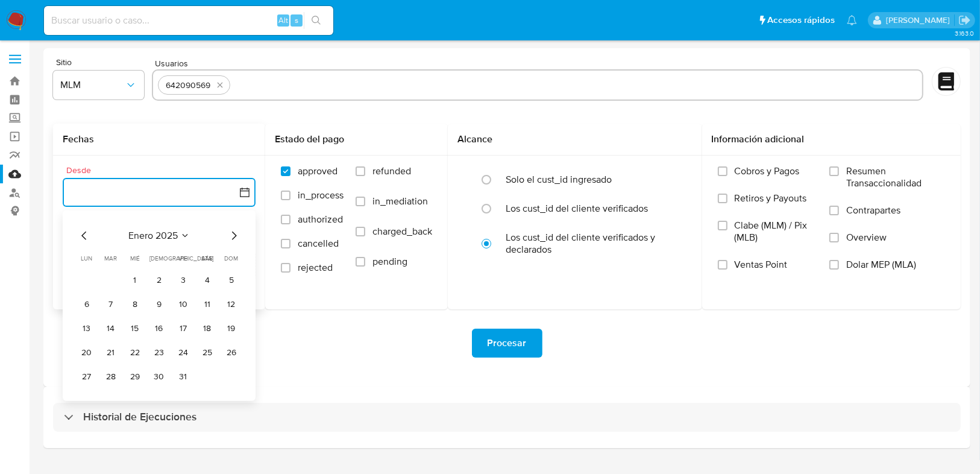
click at [236, 232] on icon "Mes siguiente" at bounding box center [234, 235] width 14 height 14
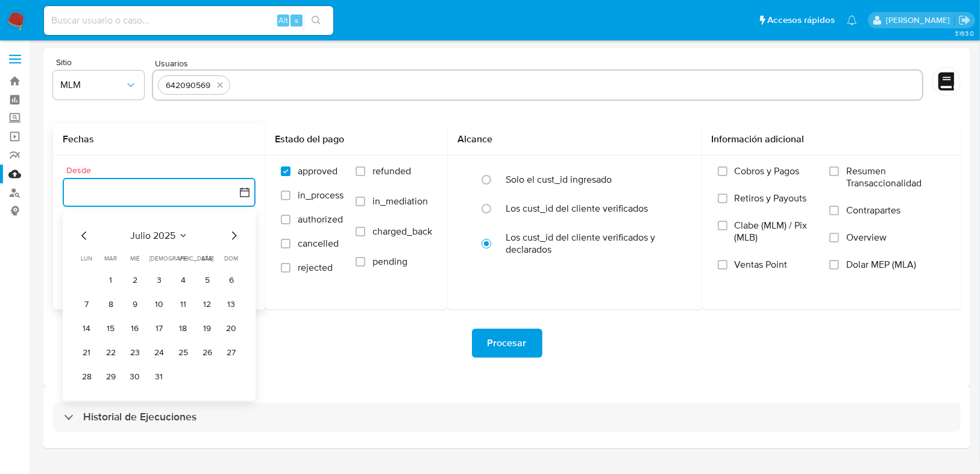
click at [236, 232] on icon "Mes siguiente" at bounding box center [234, 235] width 14 height 14
click at [83, 236] on icon "Mes anterior" at bounding box center [83, 235] width 5 height 8
click at [183, 285] on button "1" at bounding box center [183, 280] width 19 height 19
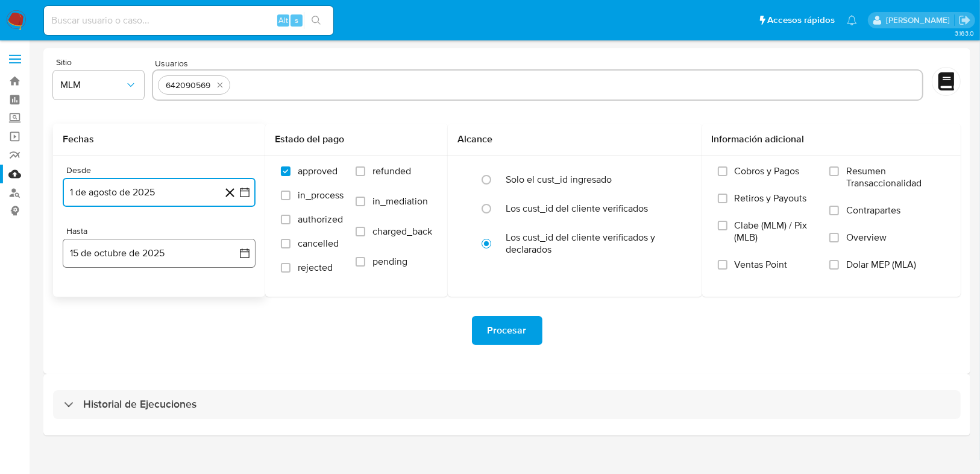
drag, startPoint x: 241, startPoint y: 258, endPoint x: 232, endPoint y: 262, distance: 9.4
click at [241, 258] on icon "button" at bounding box center [245, 253] width 12 height 12
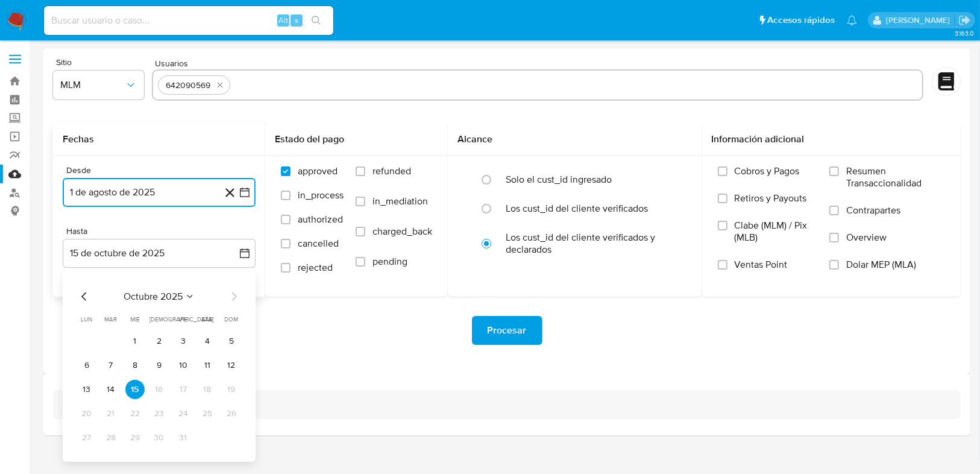
click at [80, 295] on icon "Mes anterior" at bounding box center [84, 296] width 14 height 14
click at [83, 303] on icon "Mes anterior" at bounding box center [84, 296] width 14 height 14
drag, startPoint x: 227, startPoint y: 438, endPoint x: 611, endPoint y: 286, distance: 412.9
click at [228, 436] on button "31" at bounding box center [231, 437] width 19 height 19
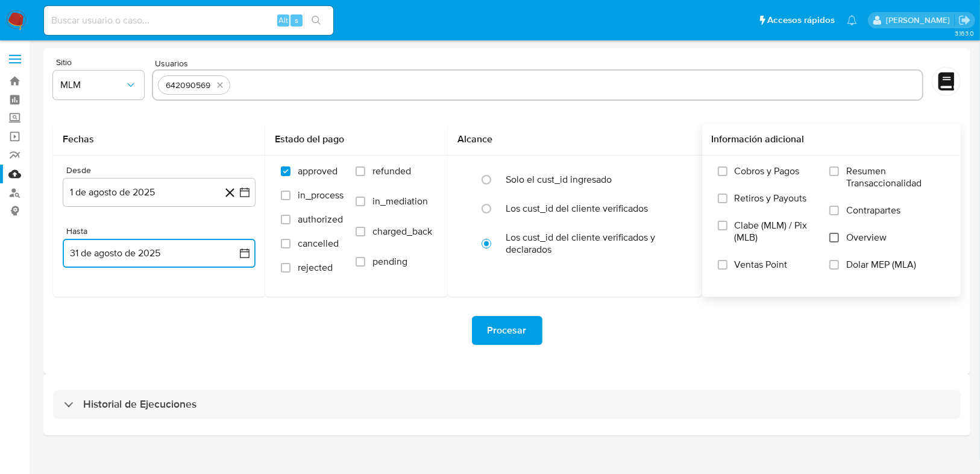
click at [836, 237] on input "Overview" at bounding box center [834, 238] width 10 height 10
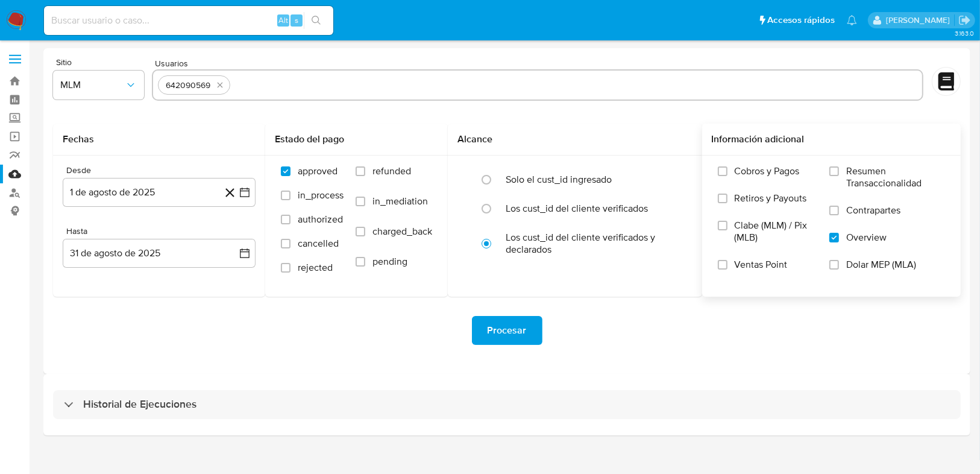
click at [508, 323] on span "Procesar" at bounding box center [507, 330] width 39 height 27
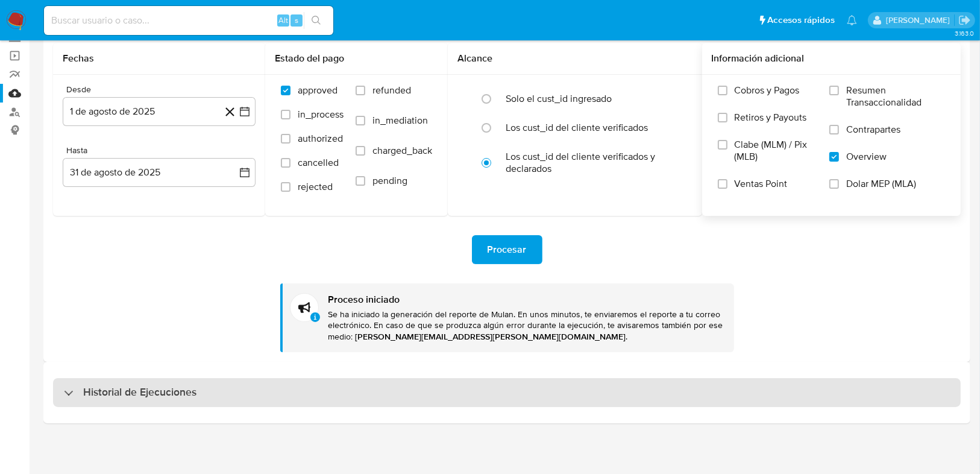
click at [99, 395] on h3 "Historial de Ejecuciones" at bounding box center [139, 392] width 113 height 14
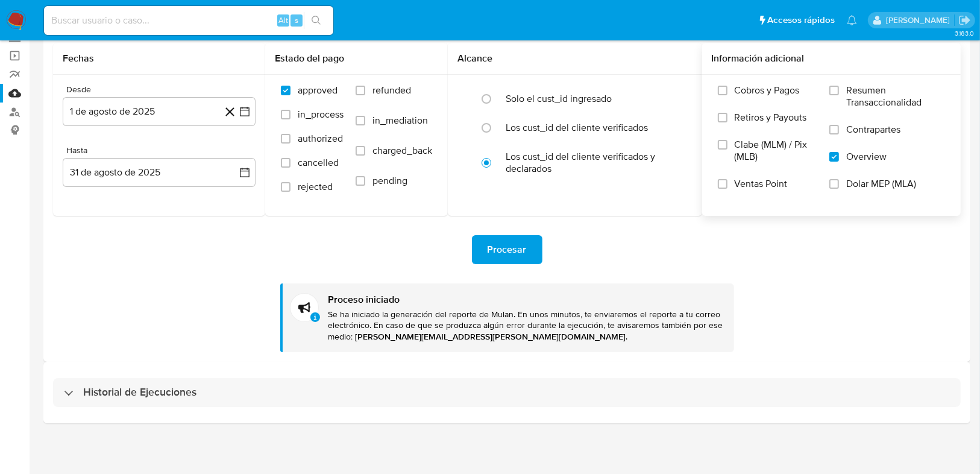
select select "10"
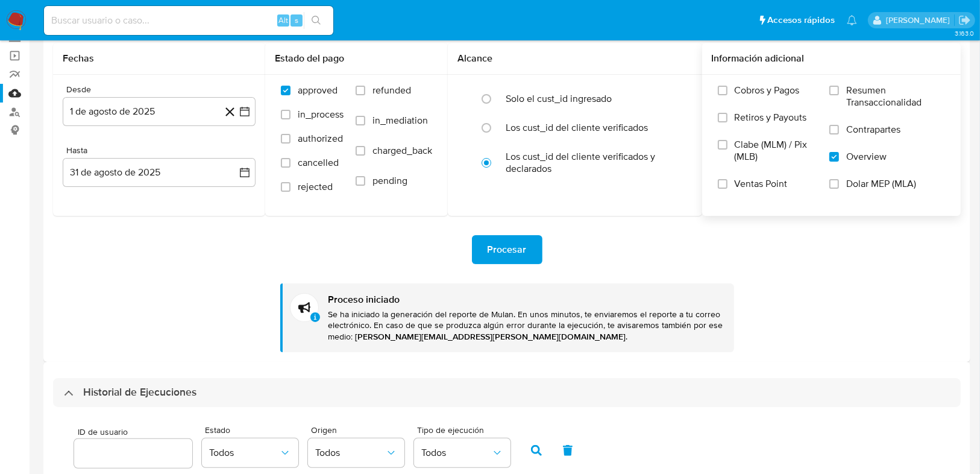
scroll to position [274, 0]
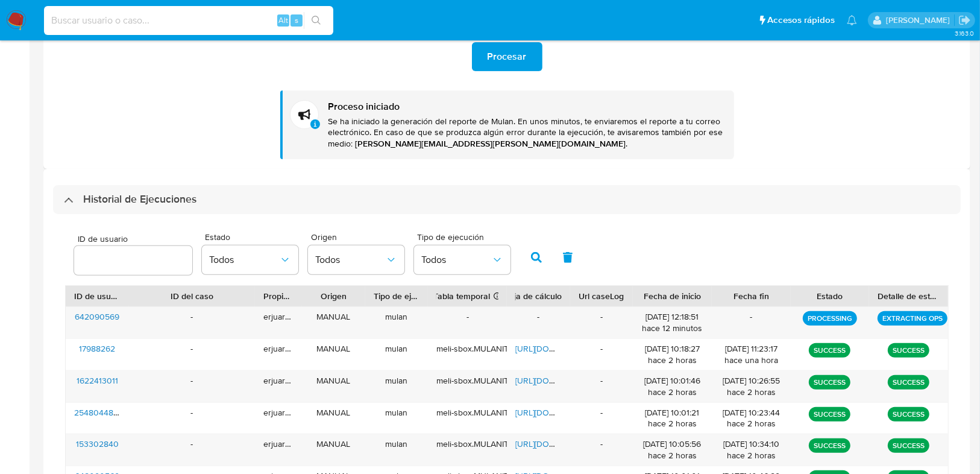
click at [154, 22] on input at bounding box center [188, 21] width 289 height 16
paste input "153302840"
type input "153302840"
click at [315, 19] on icon "search-icon" at bounding box center [317, 21] width 10 height 10
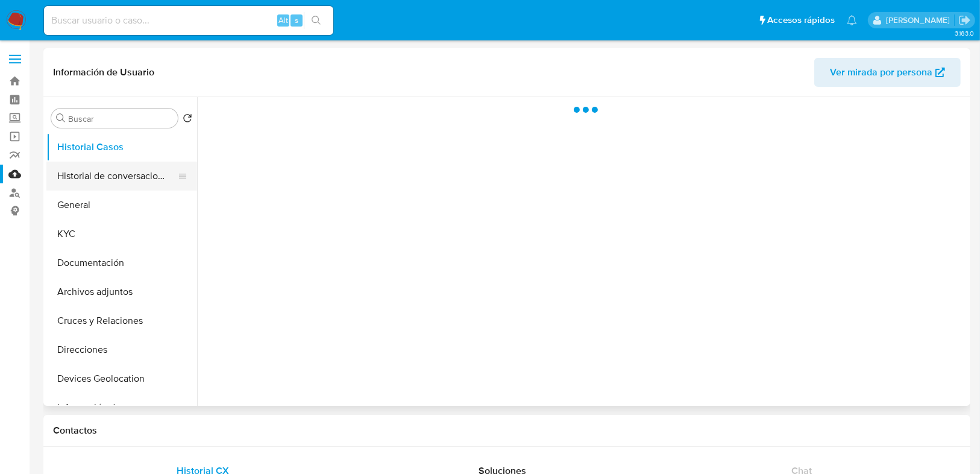
select select "10"
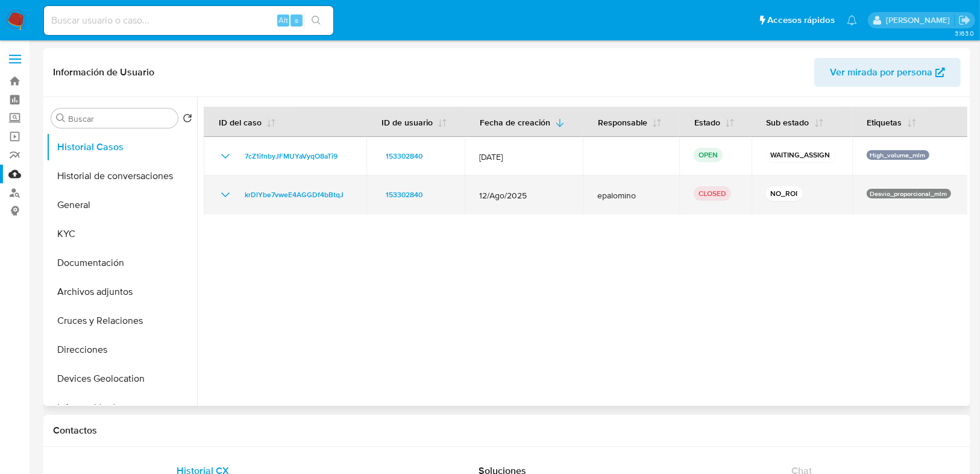
click at [222, 190] on icon "Mostrar/Ocultar" at bounding box center [225, 194] width 14 height 14
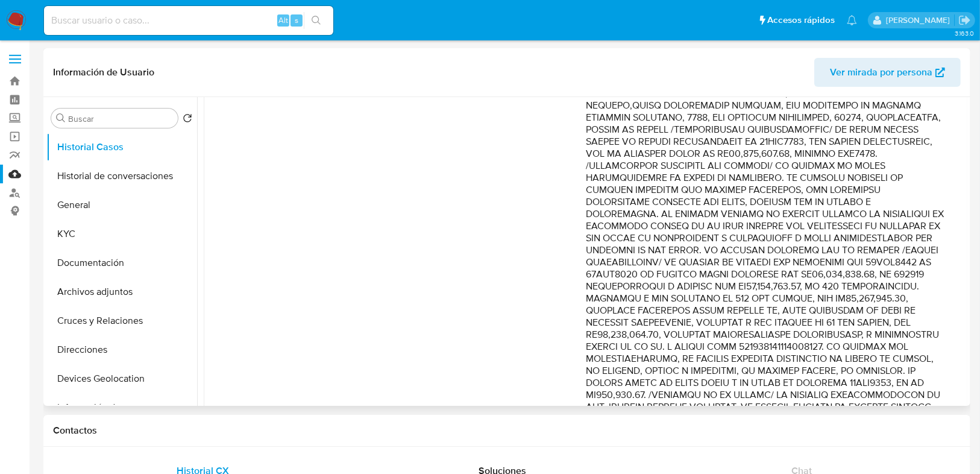
scroll to position [450, 0]
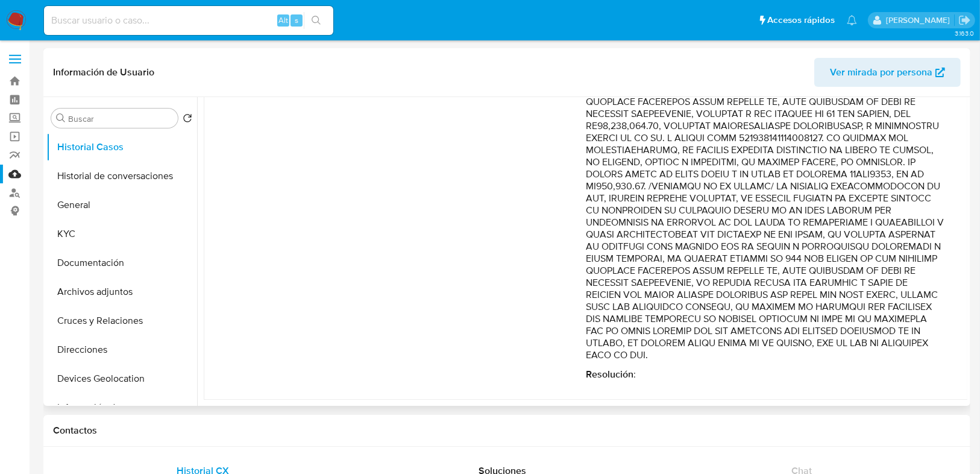
drag, startPoint x: 776, startPoint y: 264, endPoint x: 818, endPoint y: 356, distance: 101.4
click at [818, 356] on p "Comentario :" at bounding box center [765, 77] width 358 height 567
click at [113, 144] on button "Historial Casos" at bounding box center [116, 147] width 141 height 29
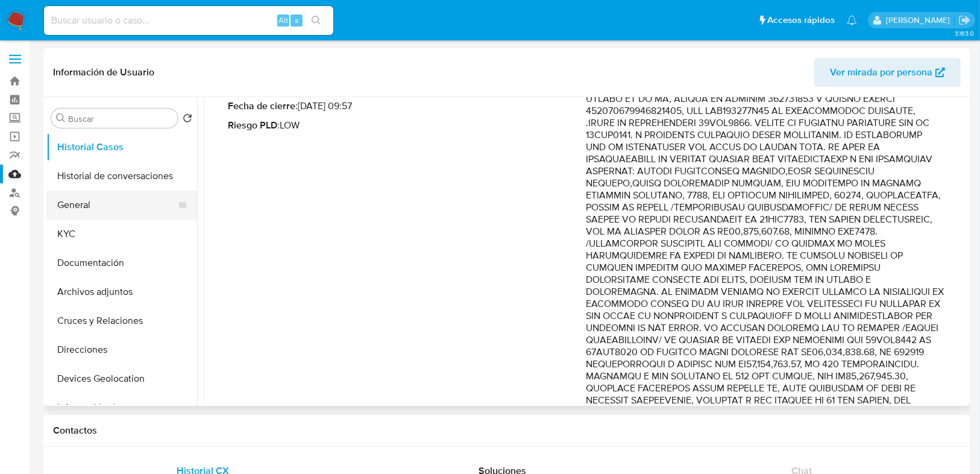
scroll to position [160, 0]
click at [99, 206] on button "General" at bounding box center [116, 204] width 141 height 29
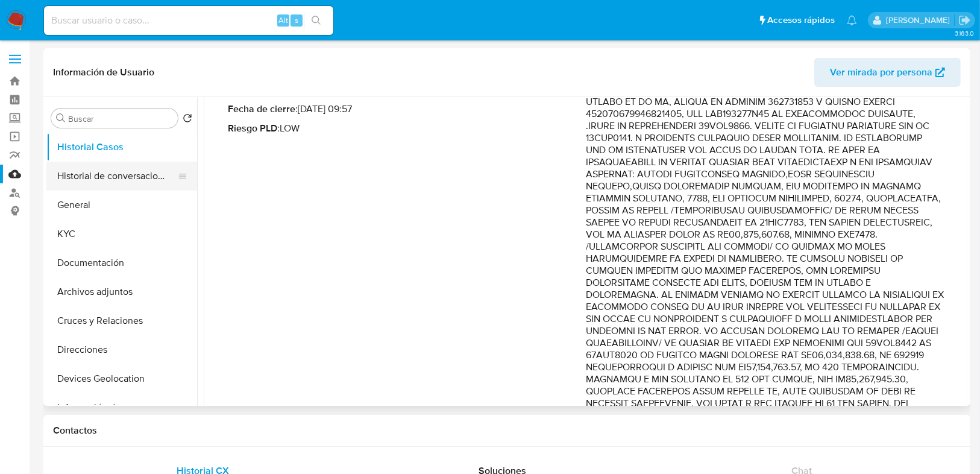
scroll to position [0, 0]
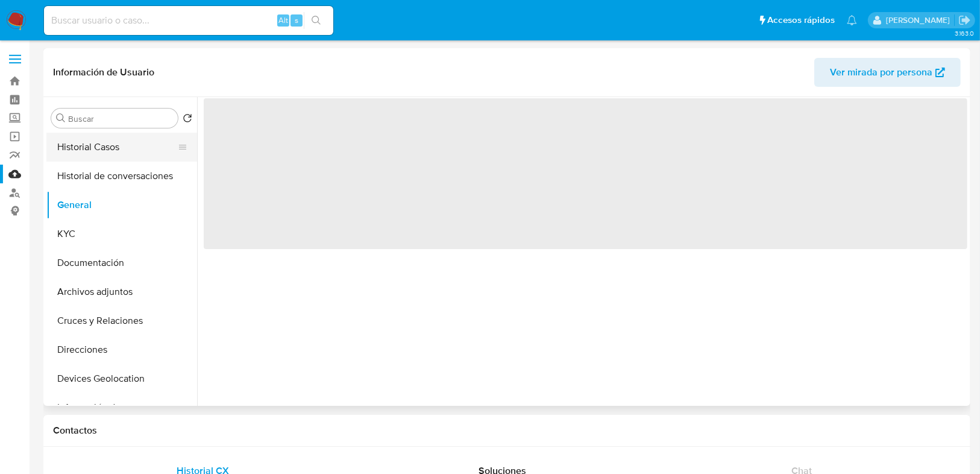
drag, startPoint x: 101, startPoint y: 157, endPoint x: 108, endPoint y: 148, distance: 11.6
click at [101, 157] on button "Historial Casos" at bounding box center [116, 147] width 141 height 29
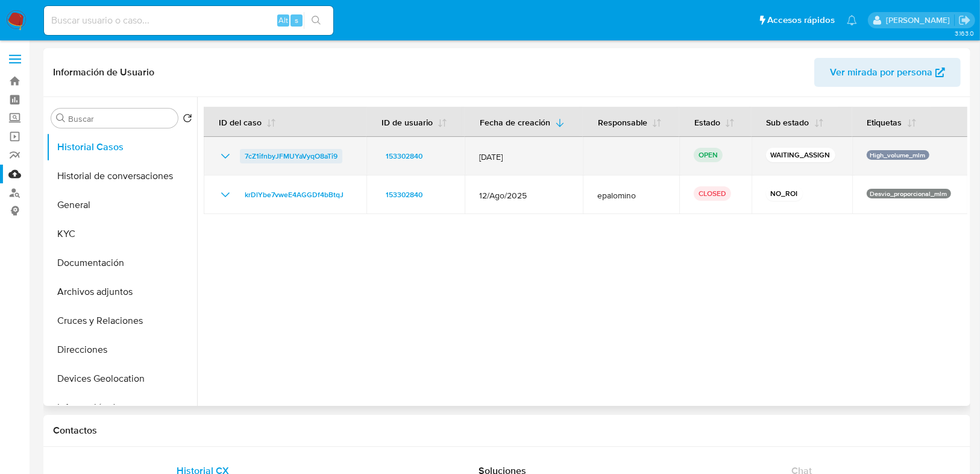
drag, startPoint x: 348, startPoint y: 153, endPoint x: 241, endPoint y: 153, distance: 106.7
click at [241, 153] on div "7cZ1ifnbyJFMUYaVyqO8aTi9" at bounding box center [285, 156] width 134 height 14
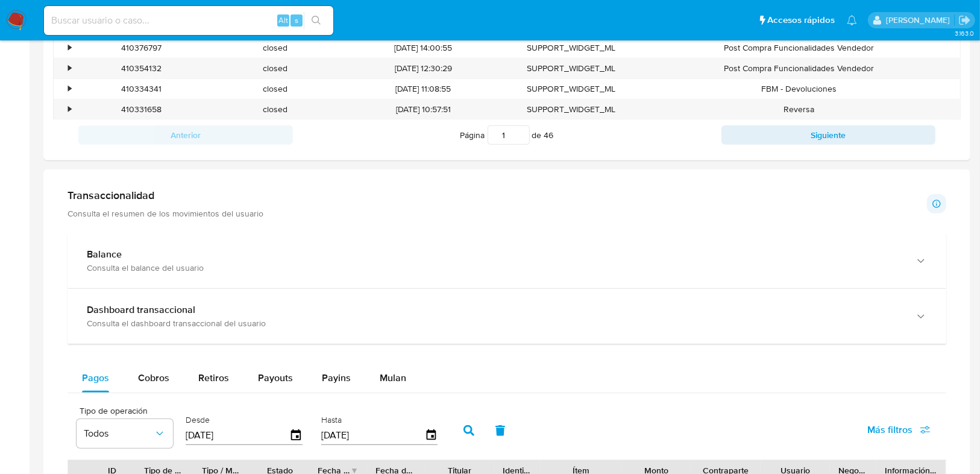
scroll to position [579, 0]
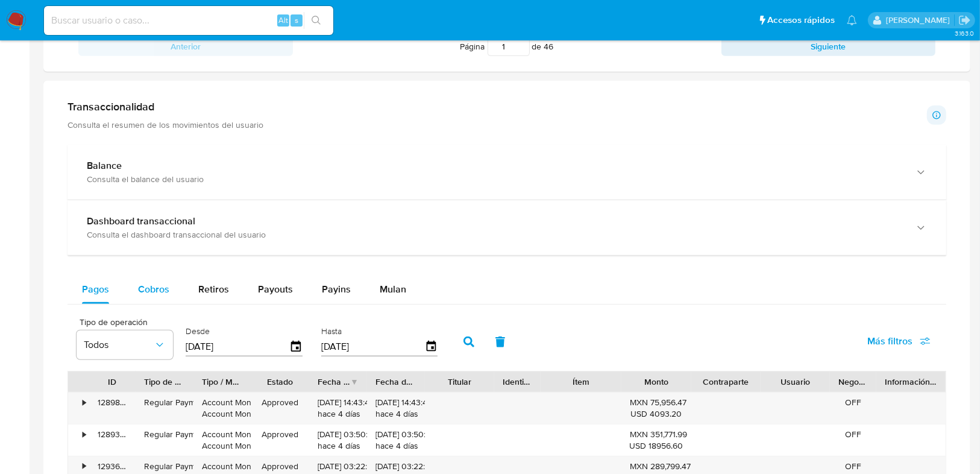
click at [155, 297] on div "Cobros" at bounding box center [153, 289] width 31 height 29
select select "10"
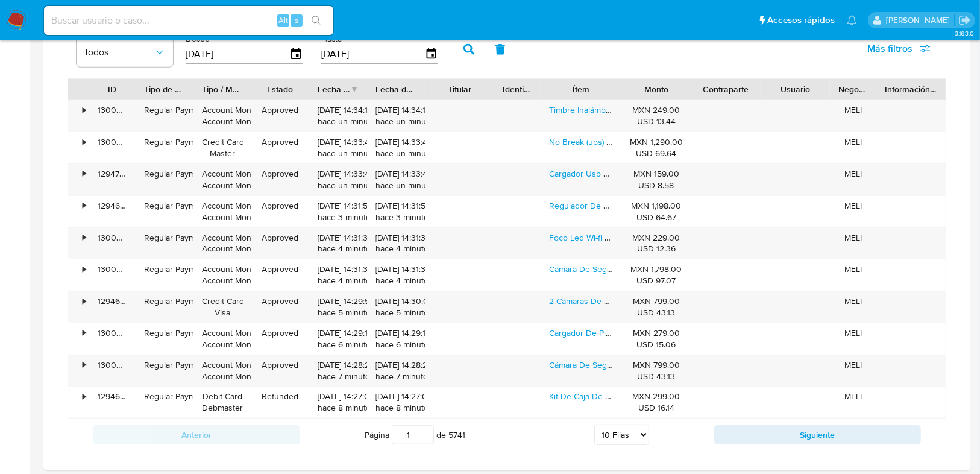
scroll to position [820, 0]
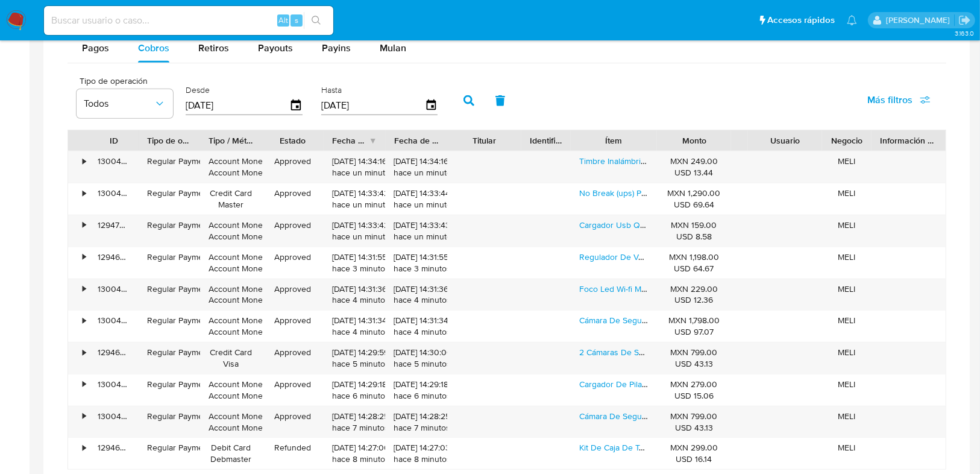
drag, startPoint x: 754, startPoint y: 141, endPoint x: 654, endPoint y: 122, distance: 101.8
click at [677, 122] on div "Tipo de operación Todos Desde 18/07/2025 Hasta 15/10/2025 Más filtros ID Tipo d…" at bounding box center [507, 285] width 879 height 433
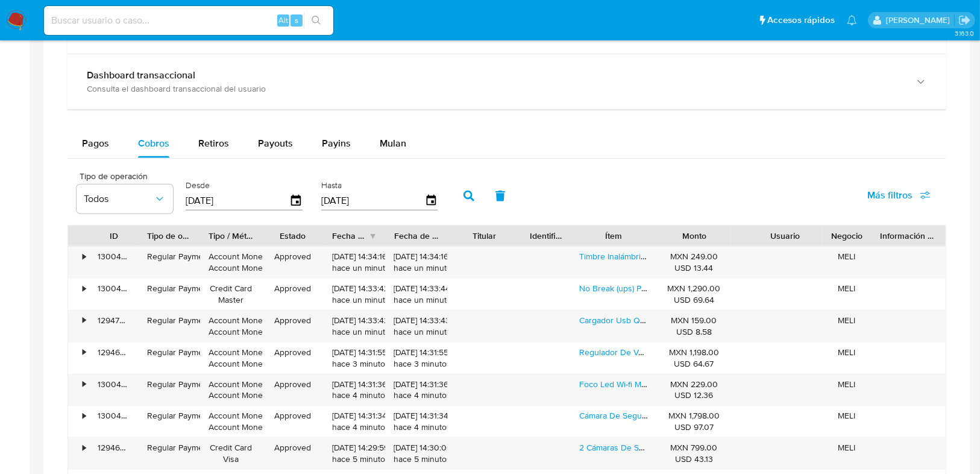
scroll to position [723, 0]
click at [22, 25] on img at bounding box center [16, 20] width 20 height 20
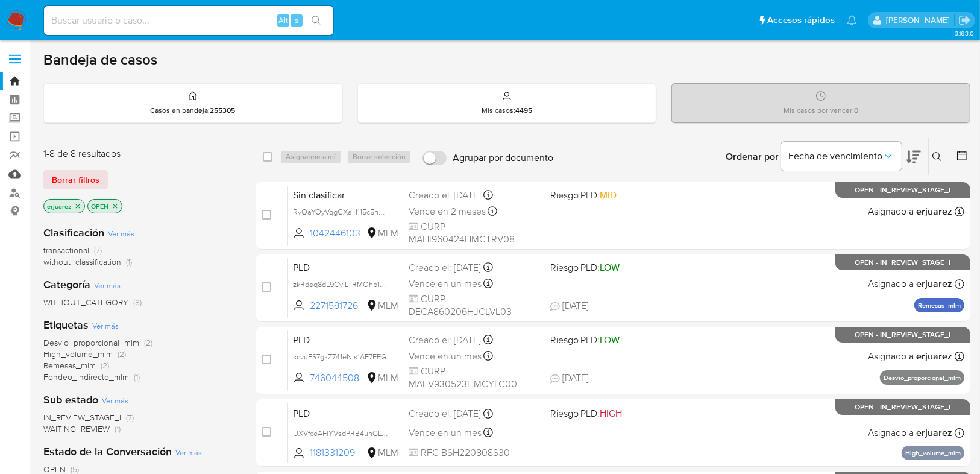
click at [19, 177] on link "Mulan" at bounding box center [71, 174] width 143 height 19
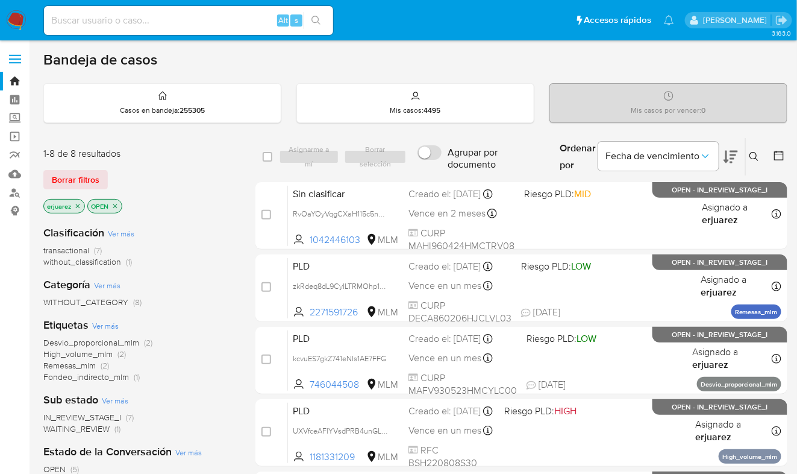
click at [134, 24] on input at bounding box center [188, 21] width 289 height 16
type input "vacaciones"
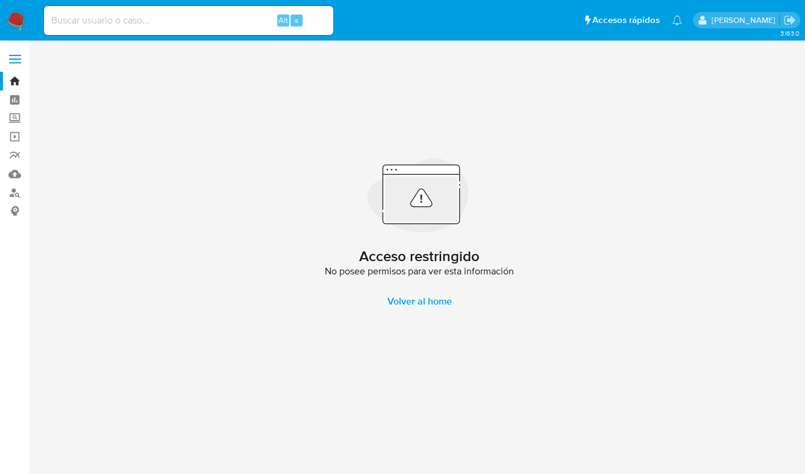
click at [30, 20] on nav "Pausado Ver notificaciones Alt s Accesos rápidos Presiona las siguientes teclas…" at bounding box center [402, 20] width 805 height 40
click at [20, 19] on img at bounding box center [16, 20] width 20 height 20
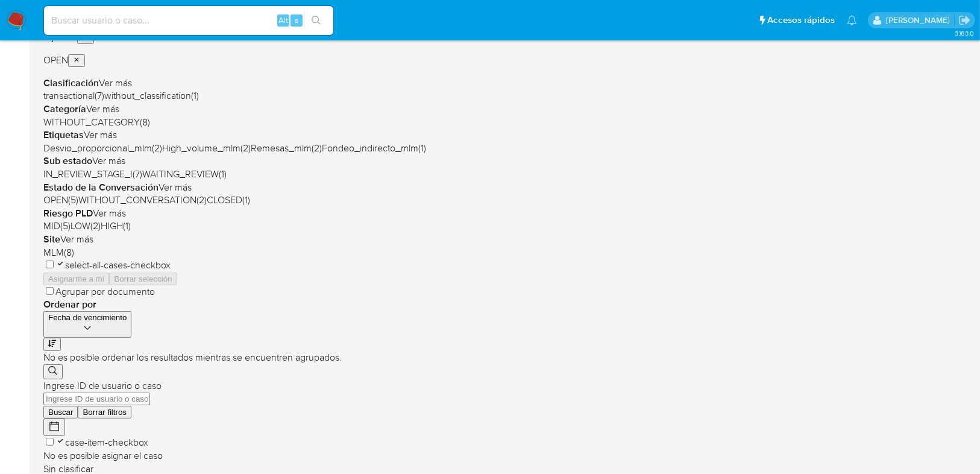
scroll to position [193, 0]
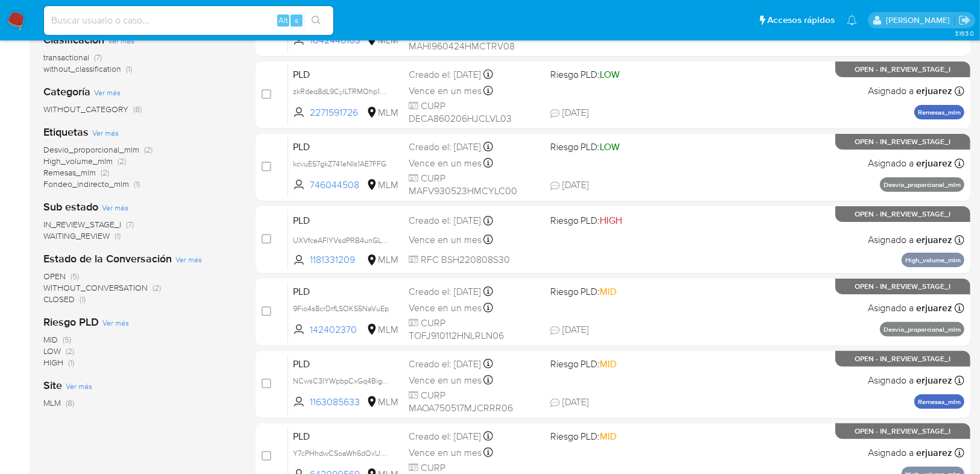
click at [101, 222] on span "IN_REVIEW_STAGE_I" at bounding box center [82, 224] width 78 height 12
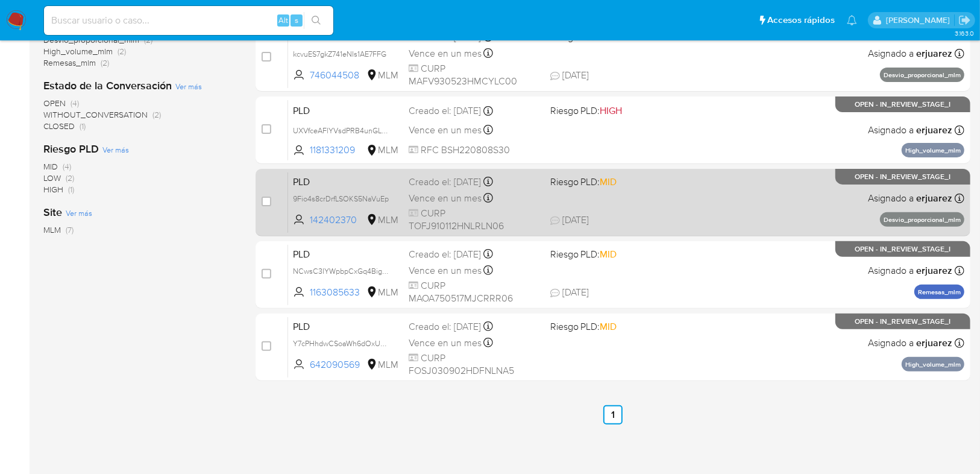
scroll to position [13, 0]
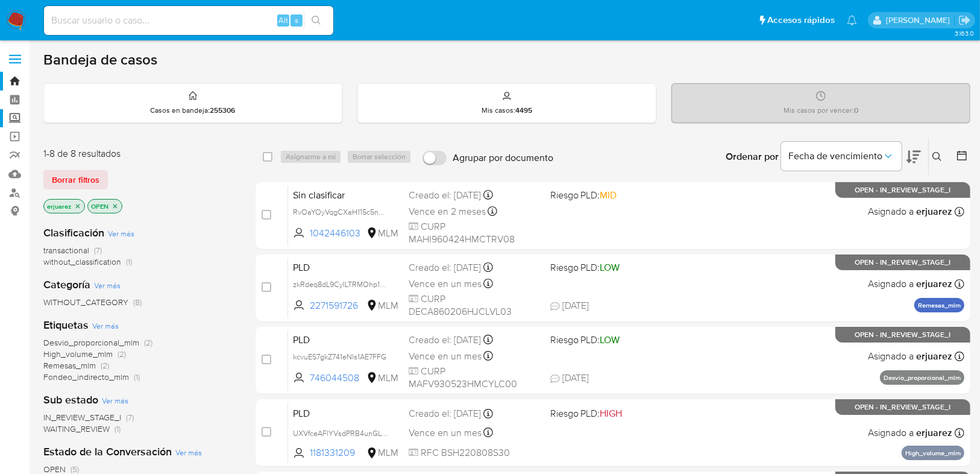
click at [11, 118] on label "Screening" at bounding box center [71, 118] width 143 height 19
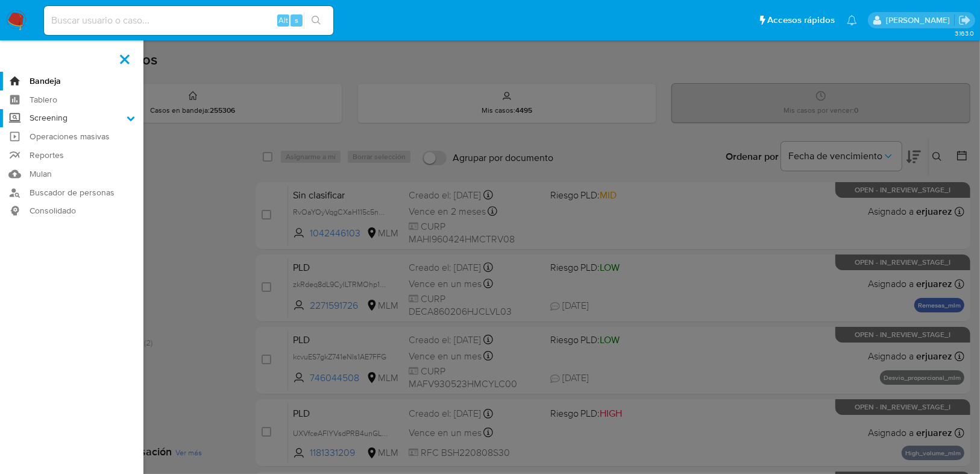
click at [0, 0] on input "Screening" at bounding box center [0, 0] width 0 height 0
click at [71, 170] on link "Herramientas" at bounding box center [71, 165] width 143 height 15
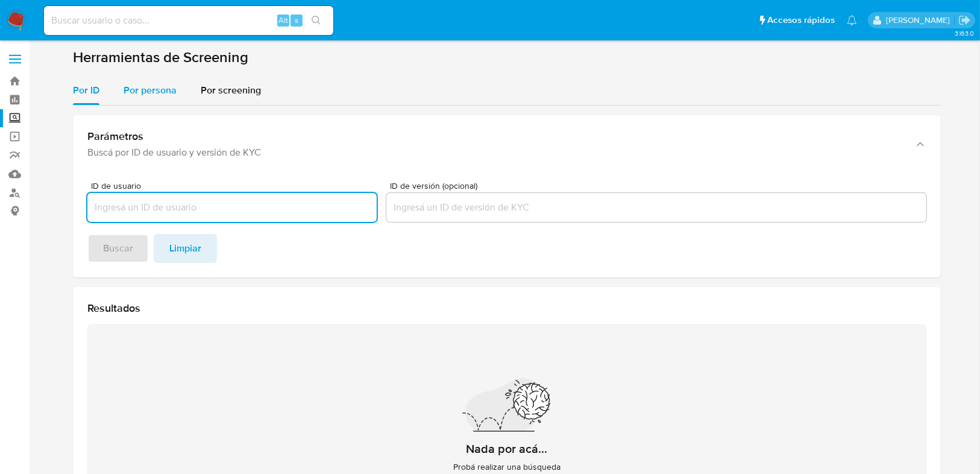
drag, startPoint x: 162, startPoint y: 86, endPoint x: 167, endPoint y: 101, distance: 16.6
click at [162, 86] on span "Por persona" at bounding box center [150, 90] width 53 height 14
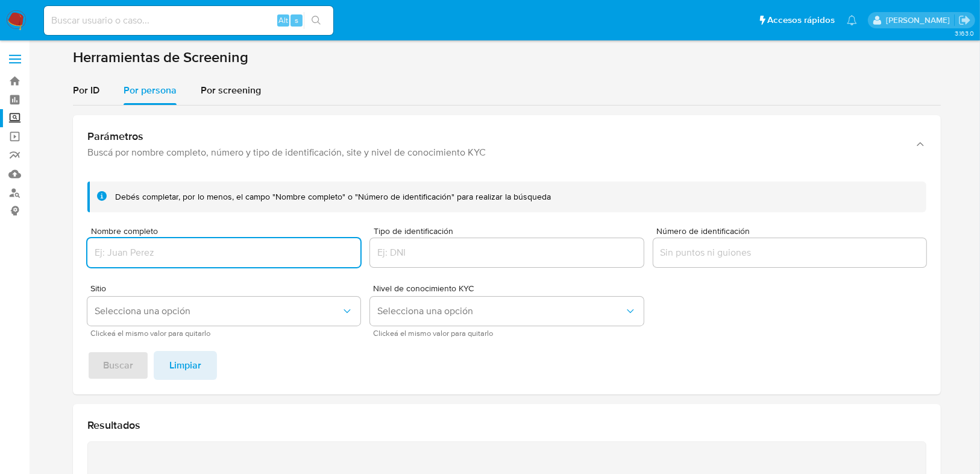
click at [136, 246] on input "Nombre completo" at bounding box center [223, 253] width 273 height 16
type input "[PERSON_NAME] MONTSERRAT [PERSON_NAME]"
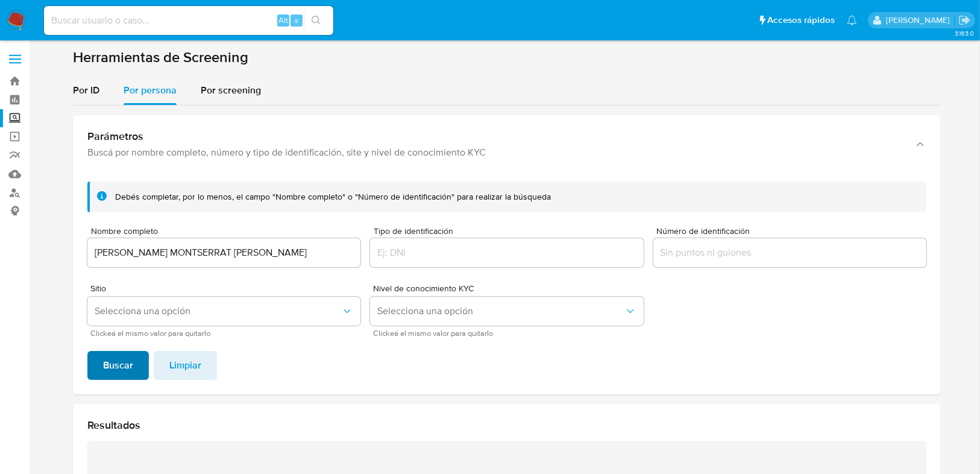
click at [131, 366] on span "Buscar" at bounding box center [118, 365] width 30 height 27
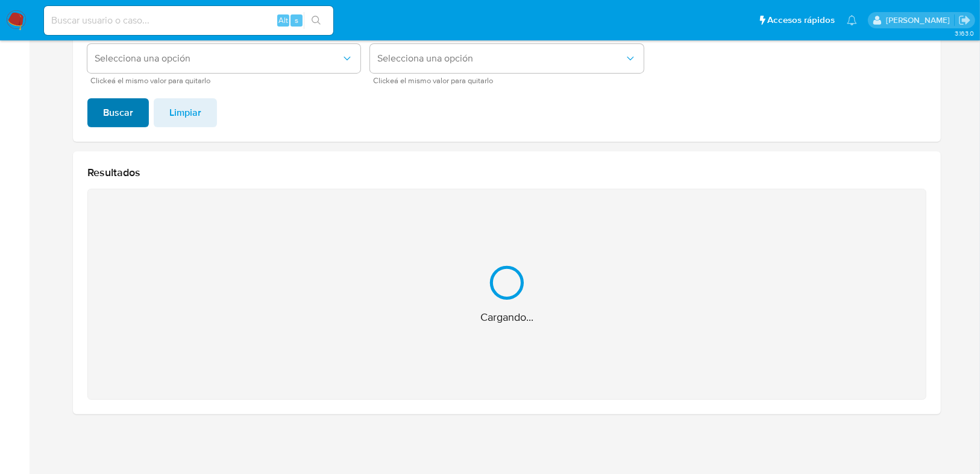
scroll to position [61, 0]
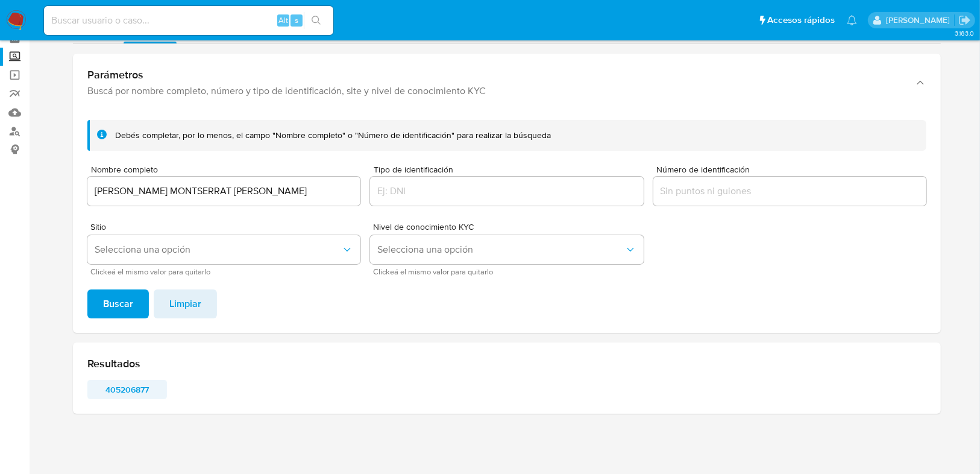
click at [137, 390] on span "405206877" at bounding box center [127, 389] width 63 height 17
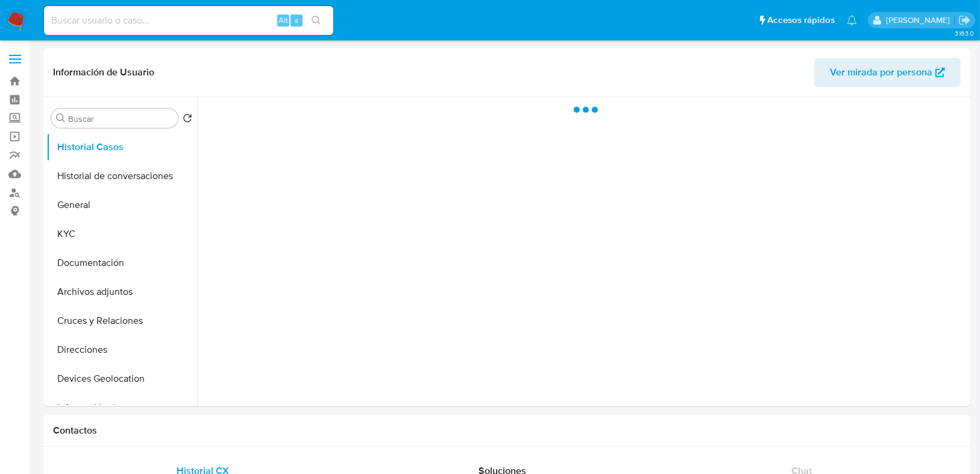
select select "10"
